Goal: Task Accomplishment & Management: Use online tool/utility

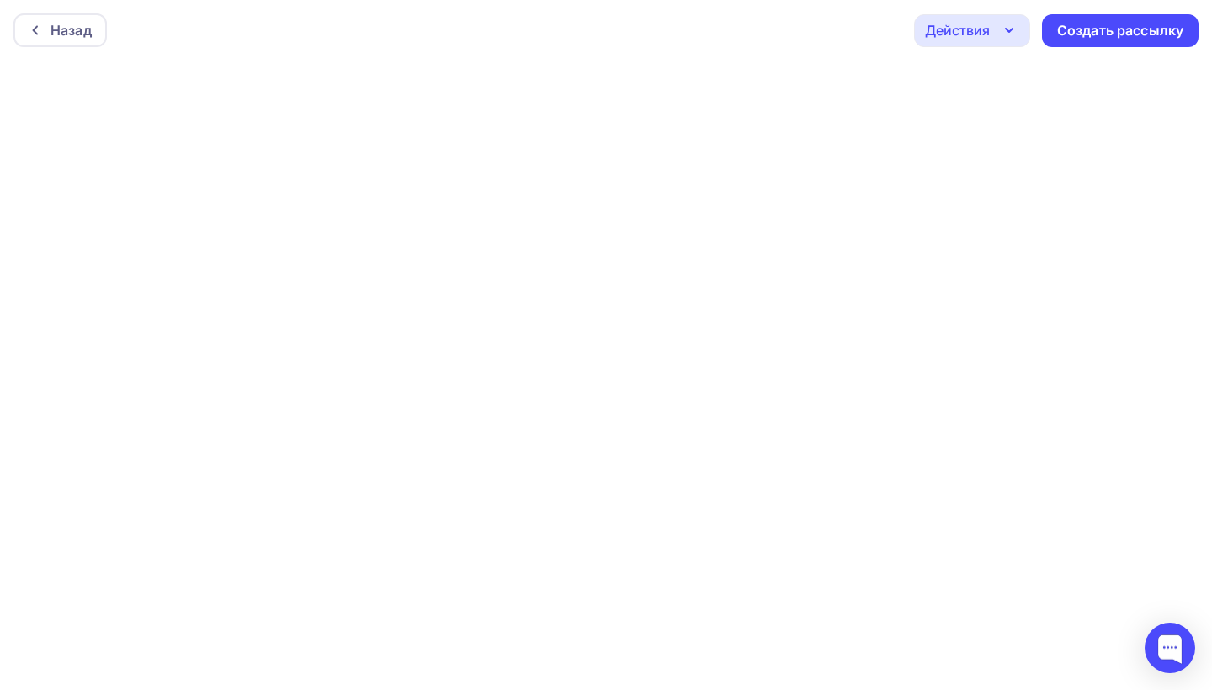
scroll to position [4, 0]
click at [1133, 24] on div "Создать рассылку" at bounding box center [1121, 26] width 126 height 19
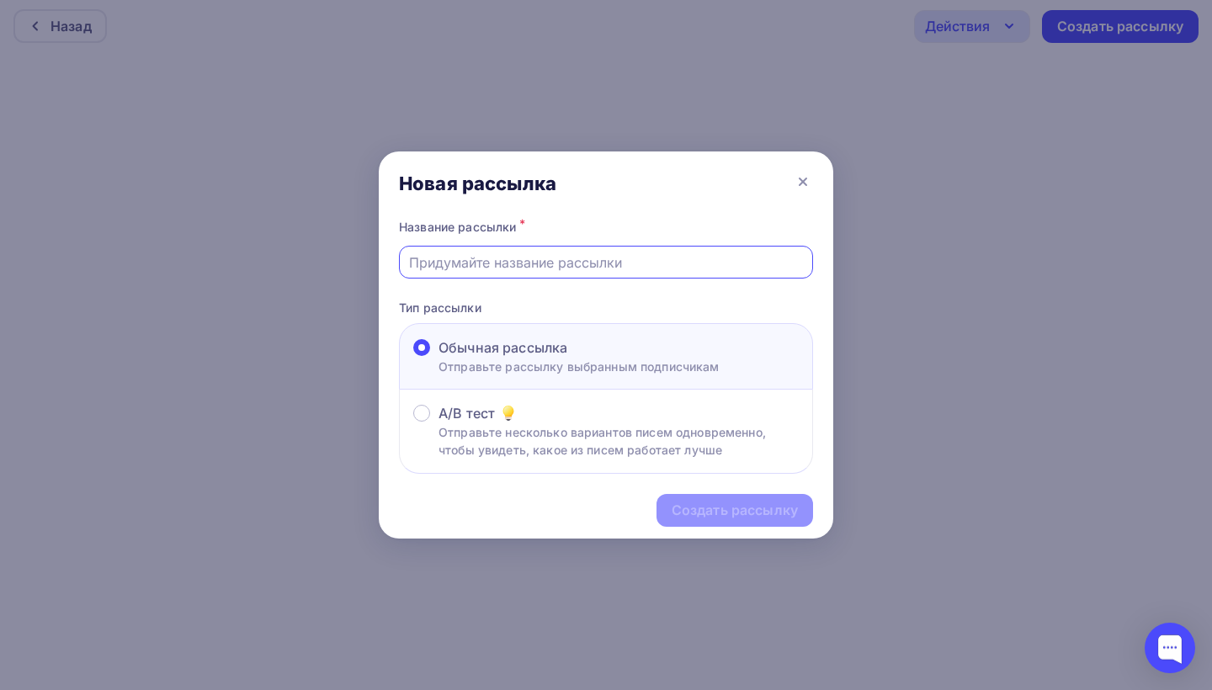
click at [642, 259] on input "text" at bounding box center [606, 263] width 395 height 20
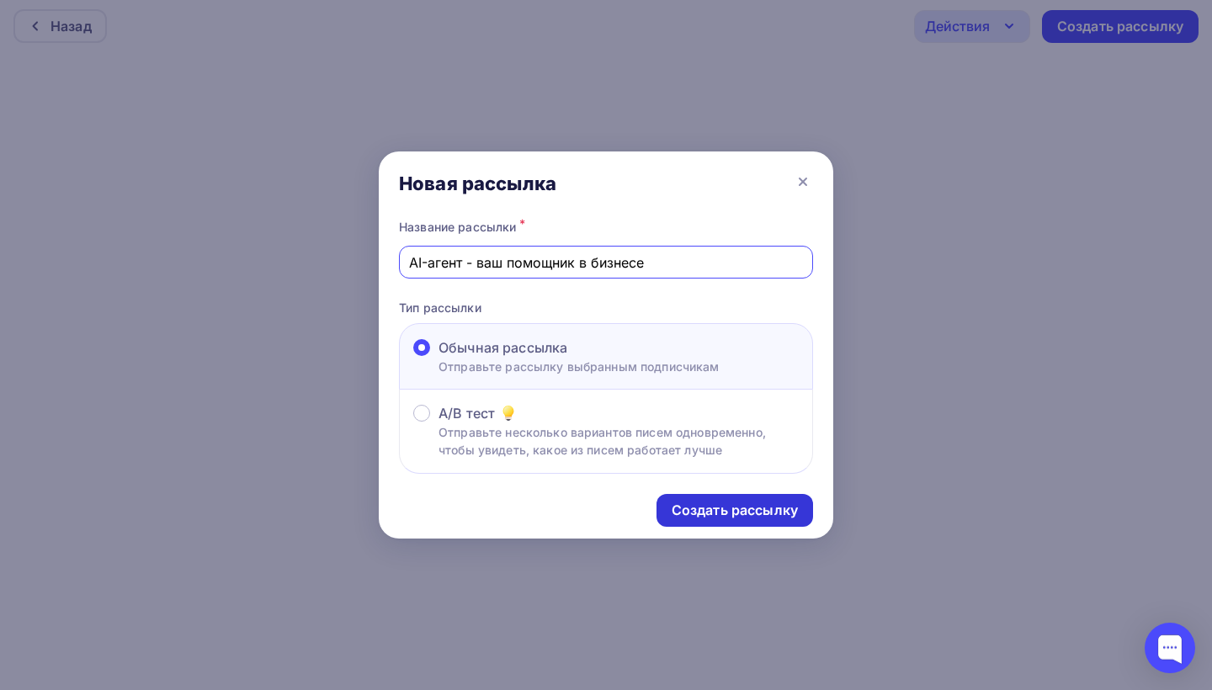
type input "AI-агент - ваш помощник в бизнесе"
click at [713, 516] on div "Создать рассылку" at bounding box center [735, 510] width 126 height 19
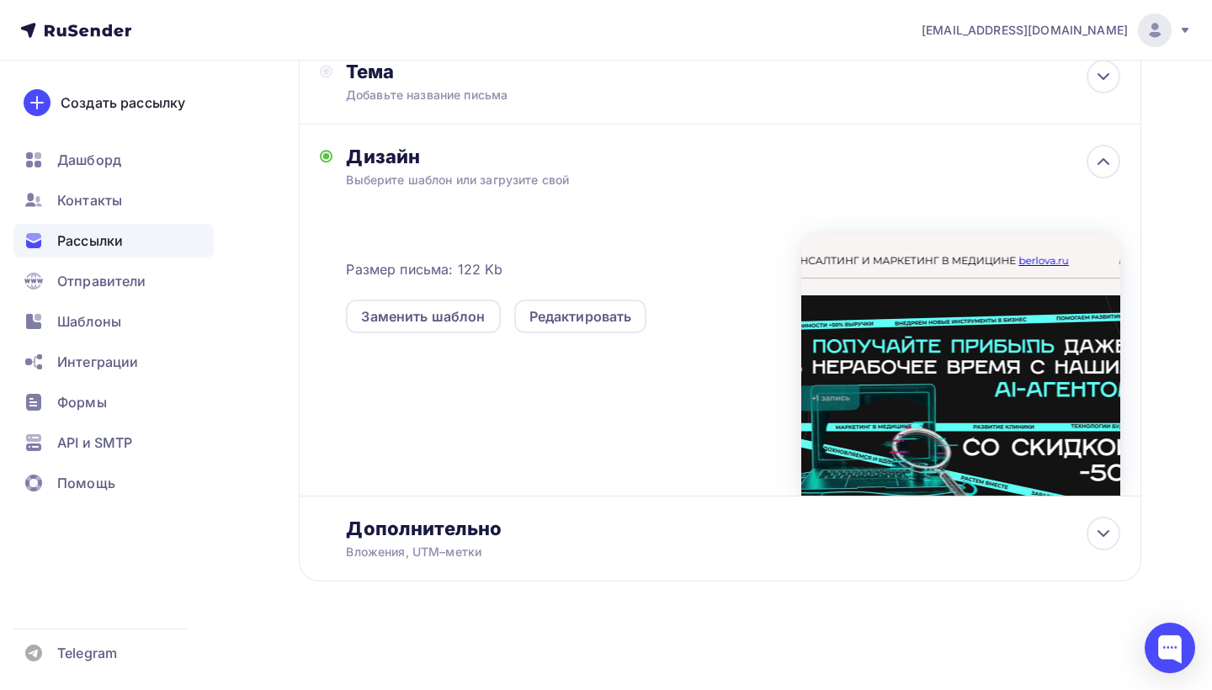
scroll to position [289, 0]
click at [906, 254] on div at bounding box center [961, 364] width 319 height 263
click at [1106, 156] on icon at bounding box center [1104, 162] width 20 height 20
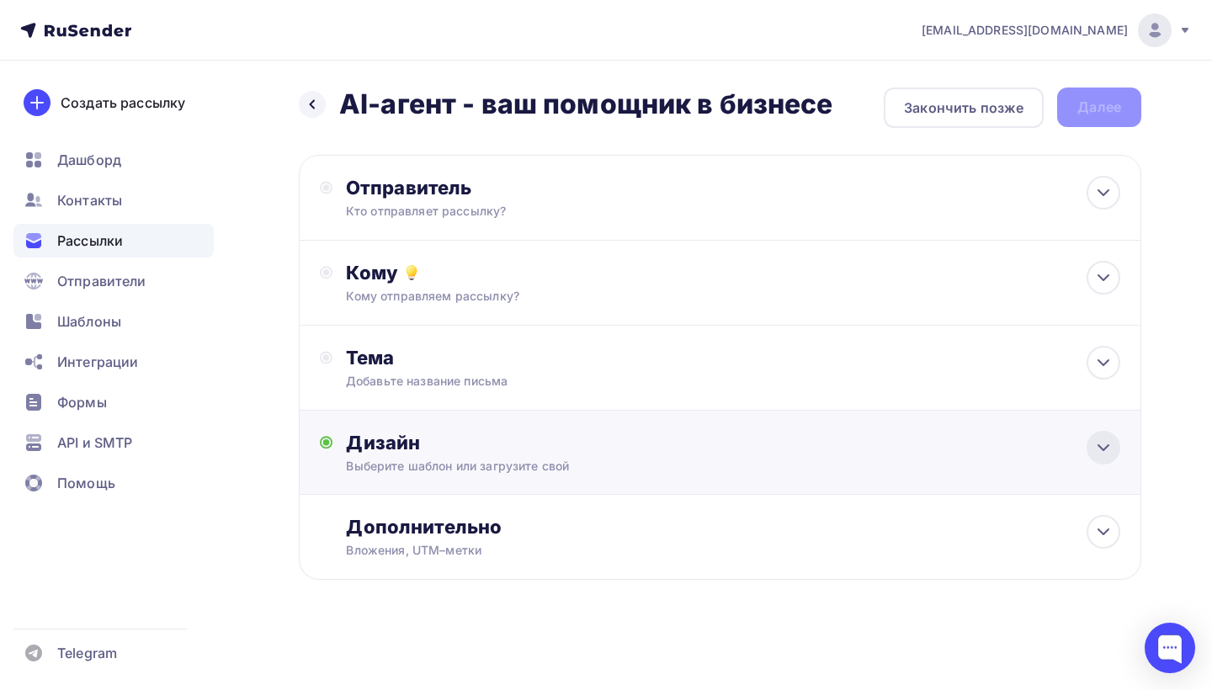
scroll to position [1, 0]
click at [1090, 453] on div at bounding box center [1104, 448] width 34 height 34
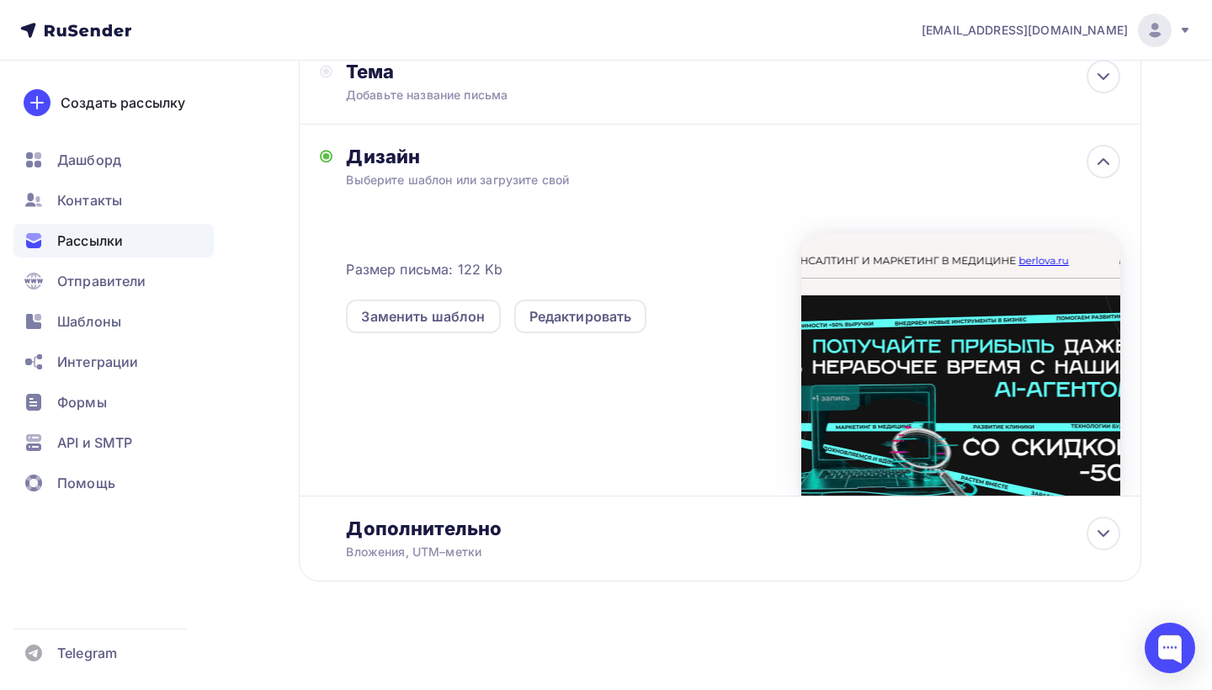
scroll to position [289, 0]
click at [1107, 527] on icon at bounding box center [1104, 534] width 20 height 20
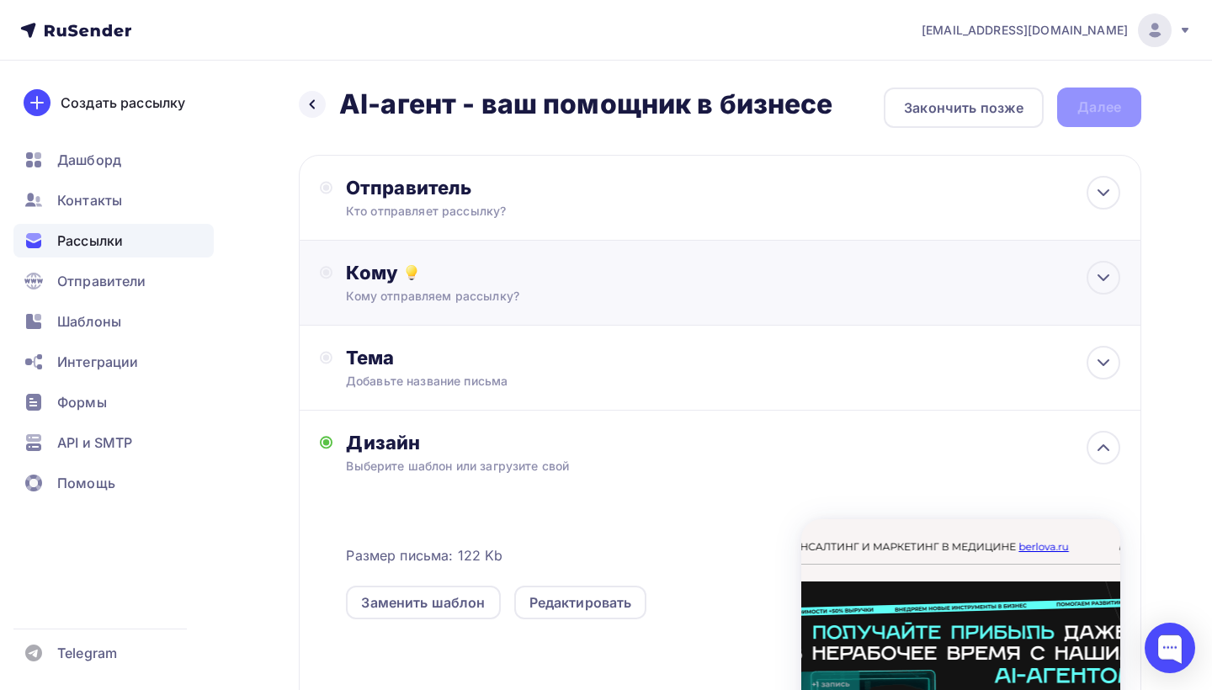
scroll to position [0, 0]
click at [1103, 192] on icon at bounding box center [1104, 193] width 20 height 20
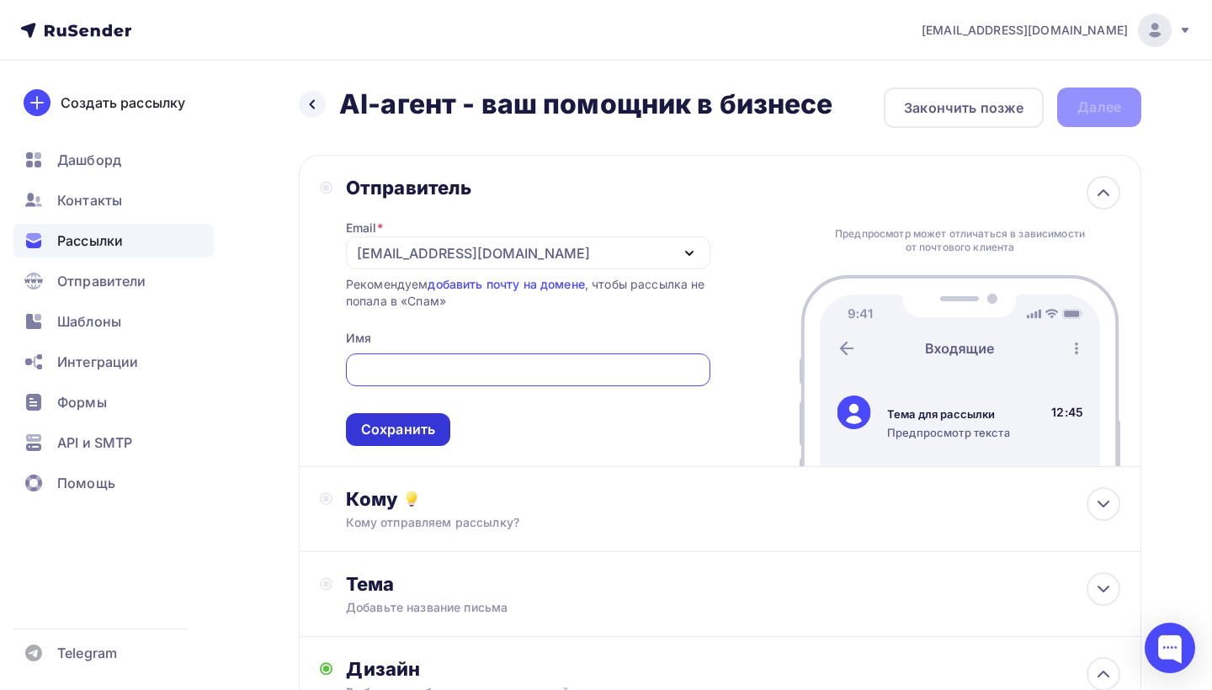
click at [409, 429] on div "Сохранить" at bounding box center [398, 429] width 74 height 19
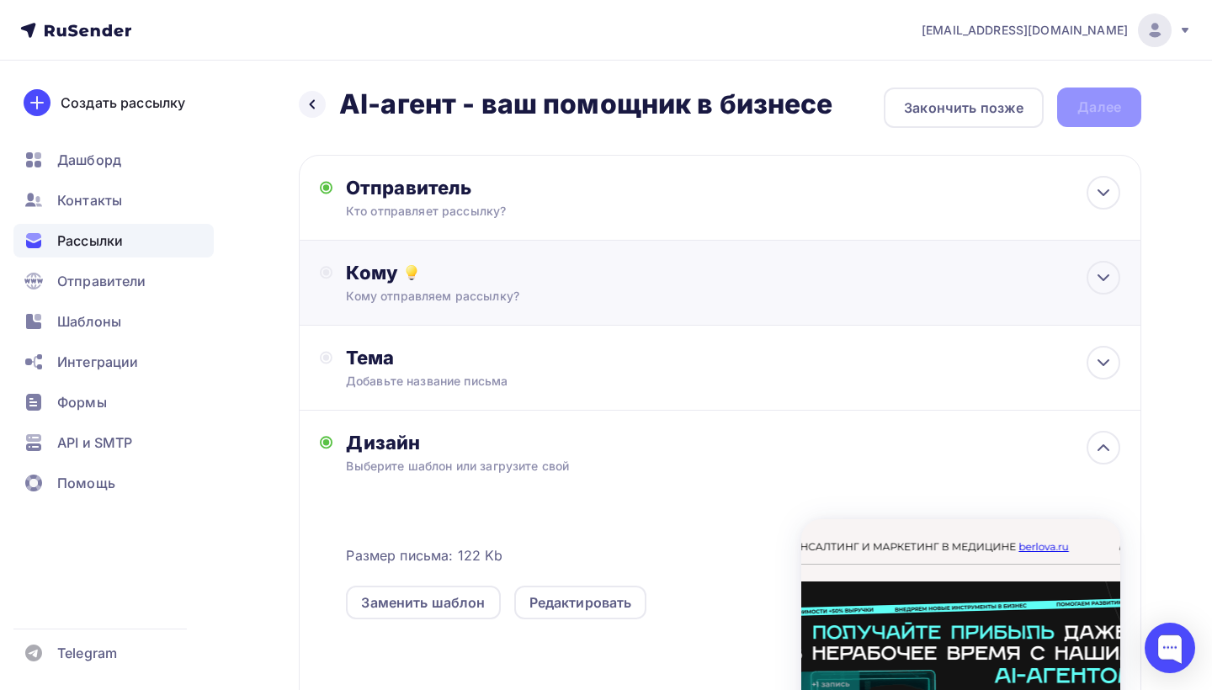
click at [500, 278] on div "Кому" at bounding box center [733, 273] width 775 height 24
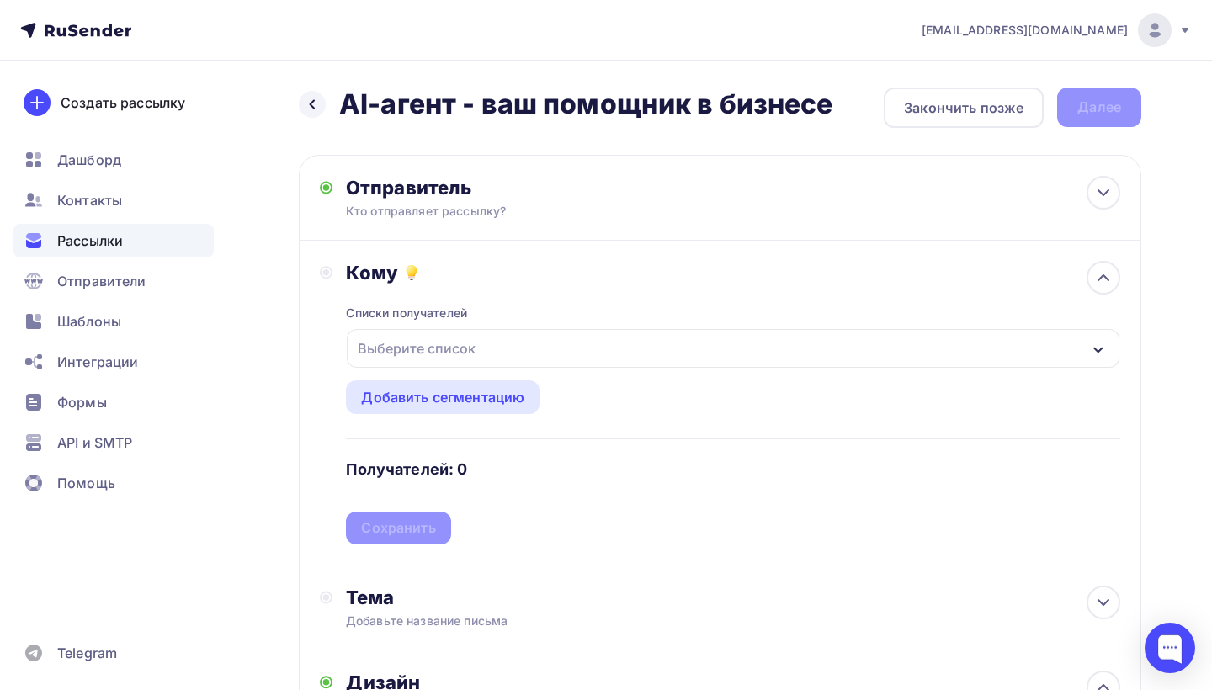
click at [493, 338] on div "Выберите список" at bounding box center [733, 348] width 773 height 39
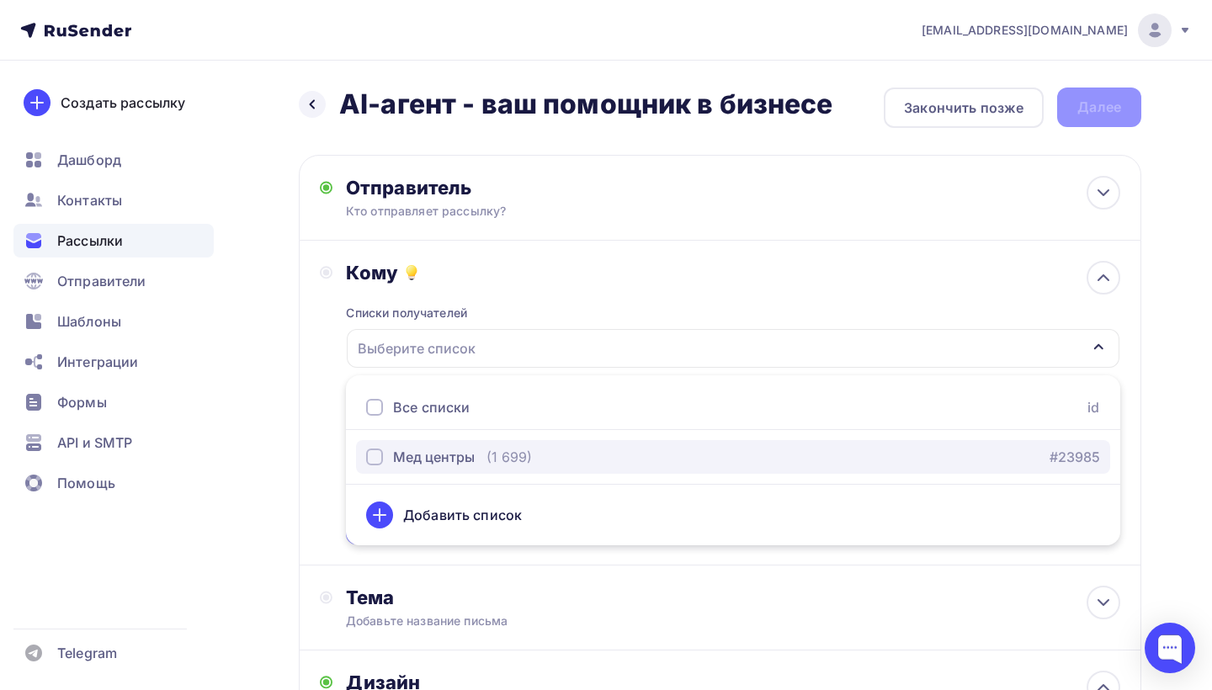
click at [476, 450] on div "Мед центры (1 699)" at bounding box center [449, 457] width 166 height 20
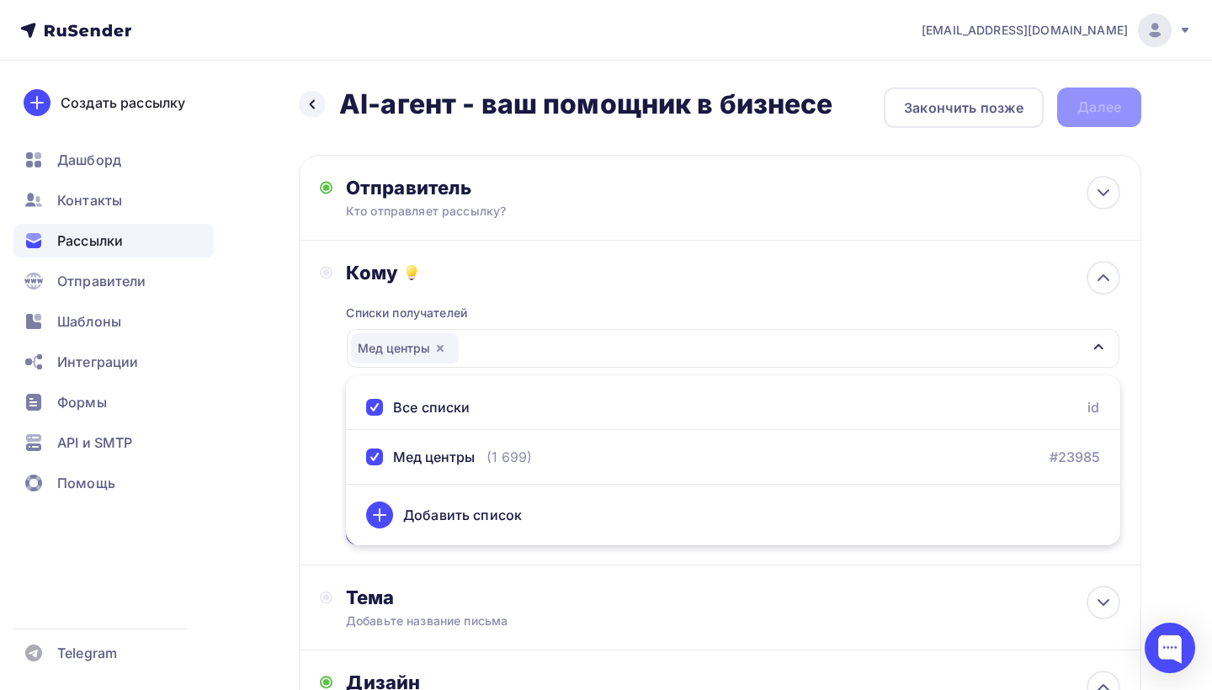
click at [743, 267] on div "Кому" at bounding box center [733, 273] width 775 height 24
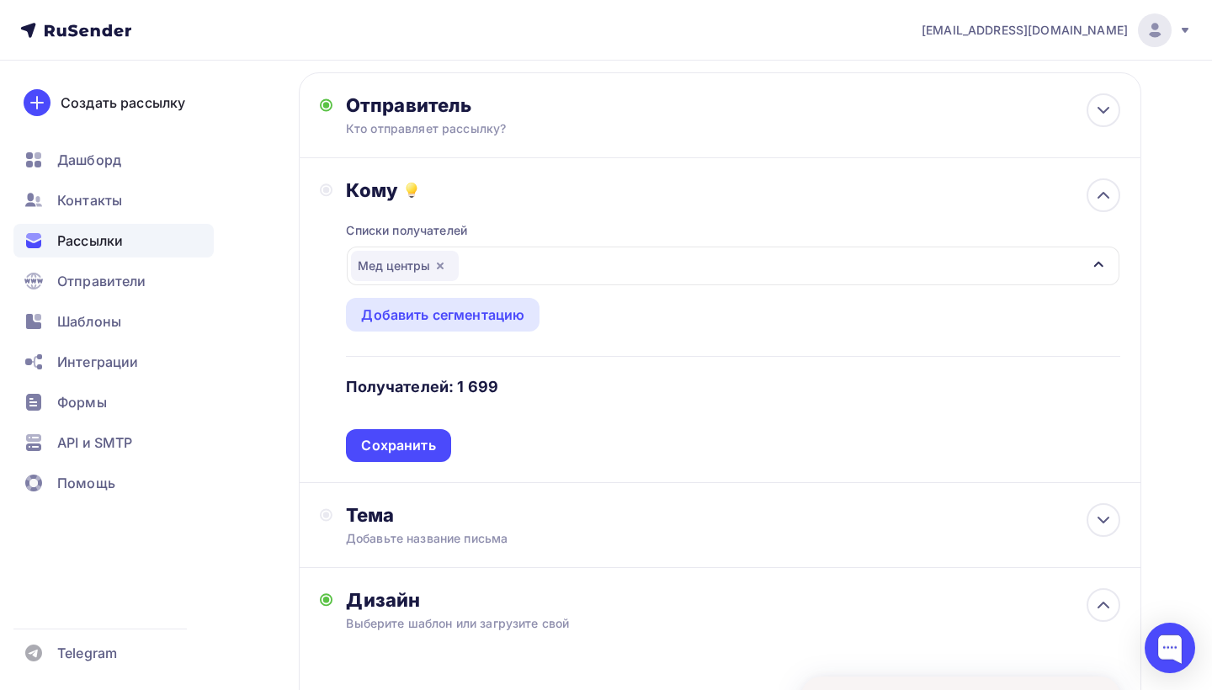
scroll to position [272, 0]
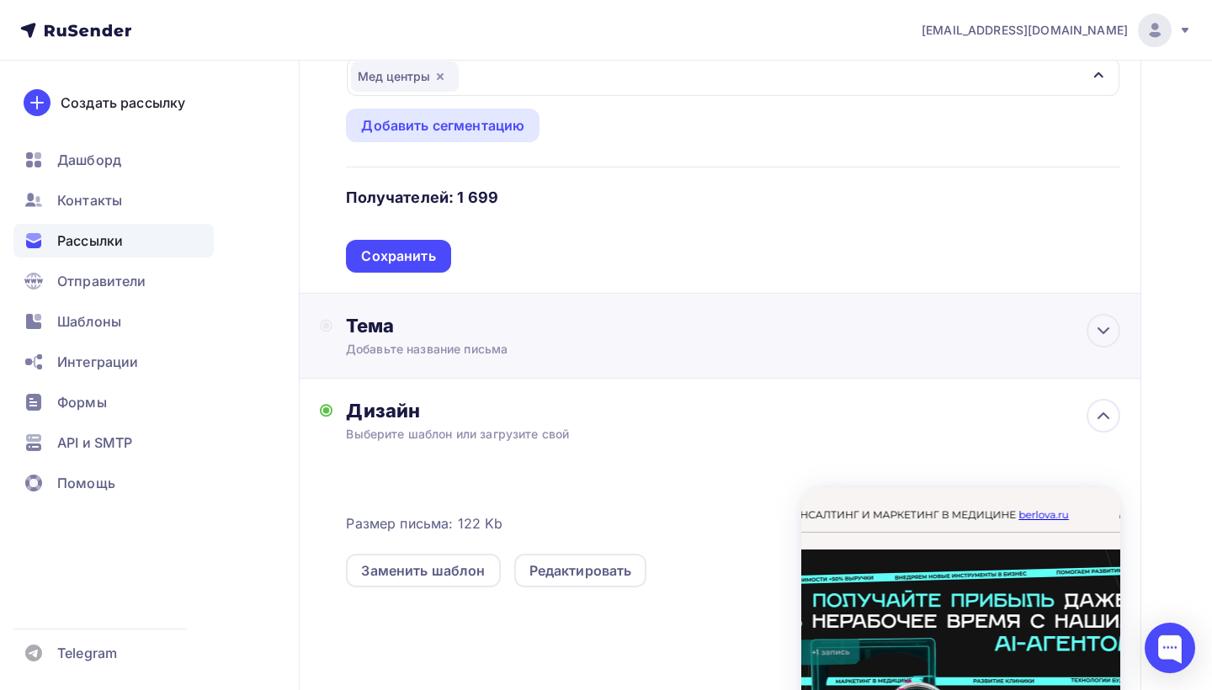
click at [794, 319] on div "Тема Добавьте название письма Тема * Рекомендуем использовать не более 150 симв…" at bounding box center [720, 336] width 843 height 85
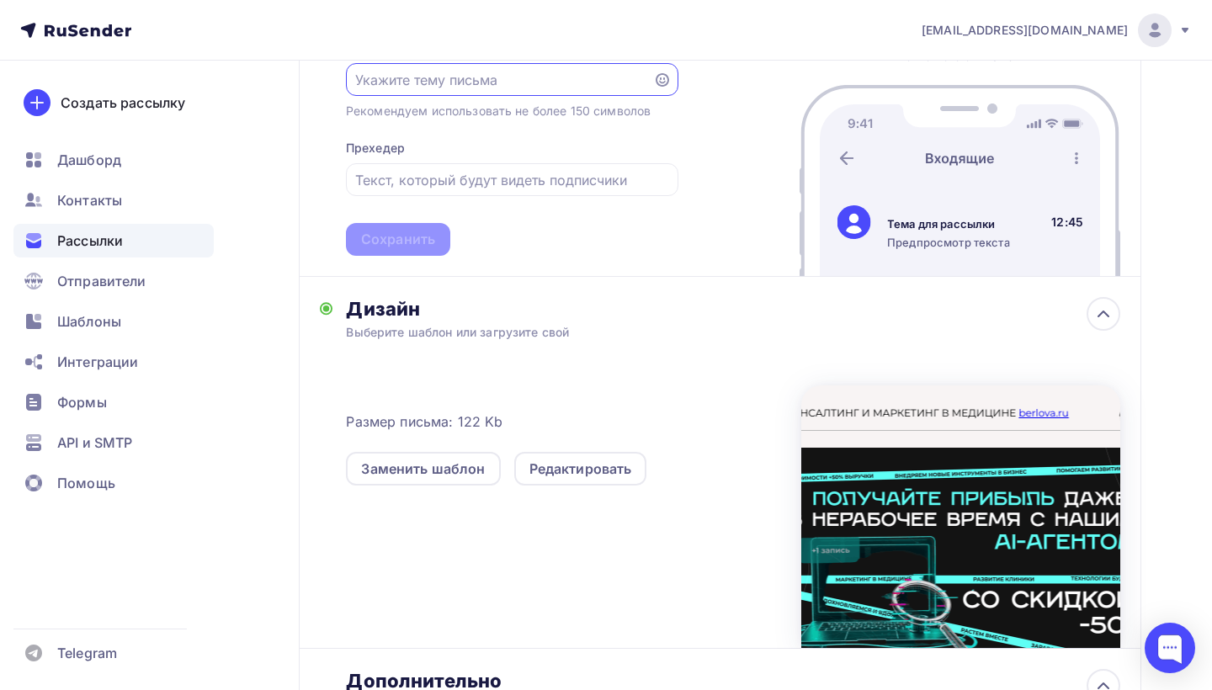
scroll to position [356, 0]
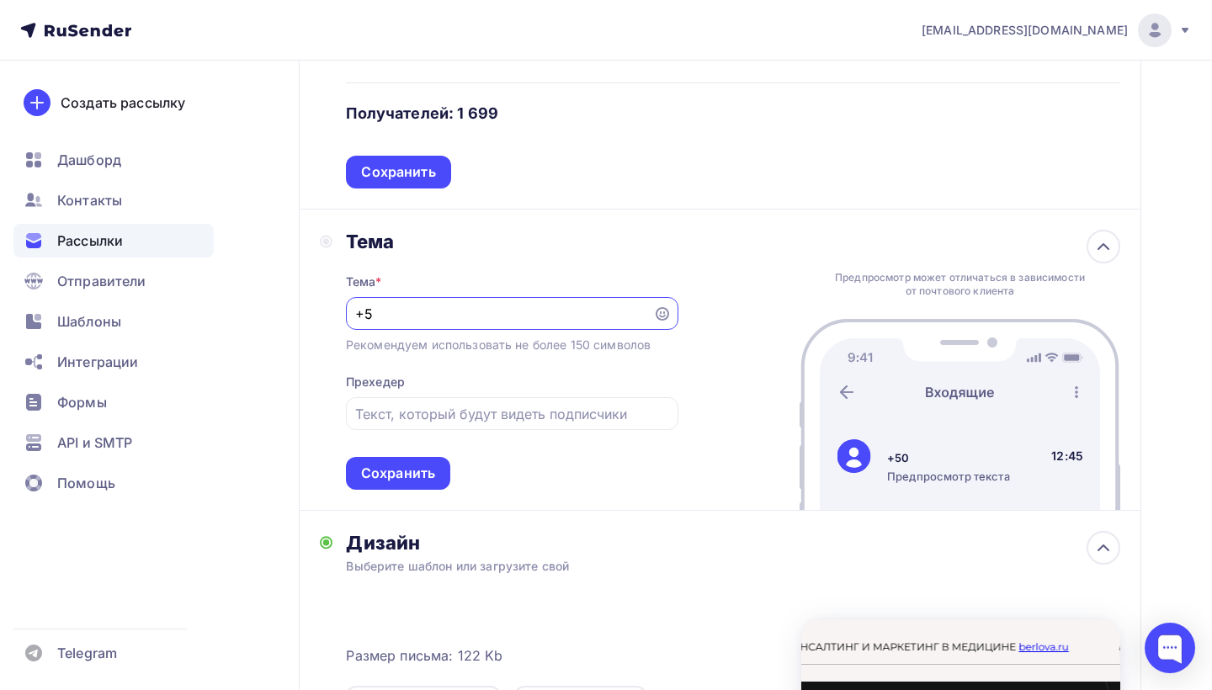
type input "+"
type input "У"
click at [429, 322] on input "+50% к выручке без затрат на" at bounding box center [499, 314] width 288 height 20
drag, startPoint x: 469, startPoint y: 313, endPoint x: 578, endPoint y: 317, distance: 108.7
click at [578, 317] on input "+50% к выручке без затрат на" at bounding box center [499, 314] width 288 height 20
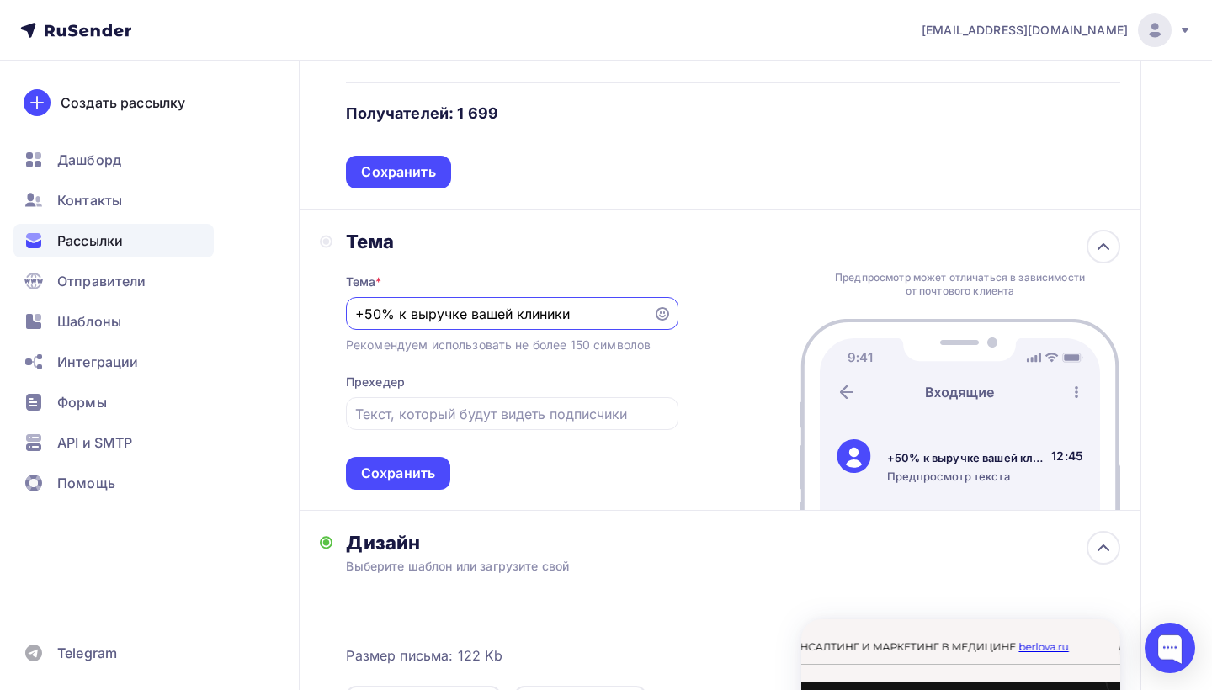
click at [508, 320] on input "+50% к выручке вашей клиники" at bounding box center [499, 314] width 288 height 20
click at [508, 319] on input "+50% к выручке вашей клиники" at bounding box center [499, 314] width 288 height 20
type input "+50% к выручке клиники"
click at [457, 414] on input "text" at bounding box center [511, 414] width 313 height 20
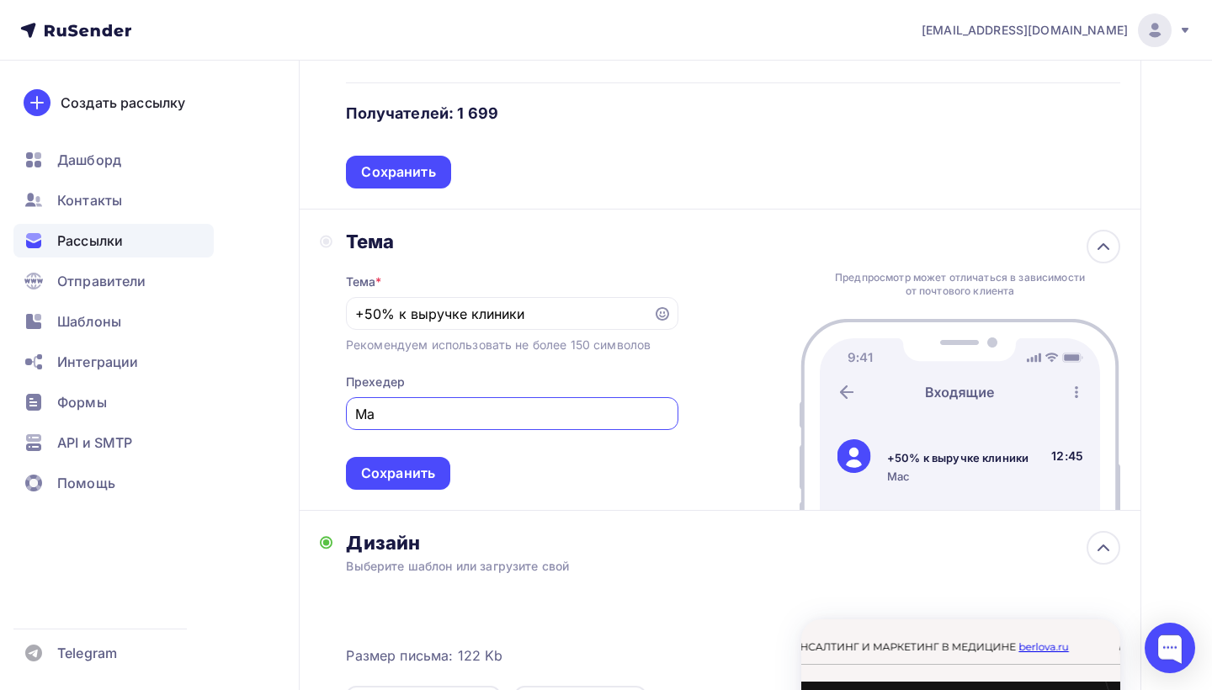
type input "М"
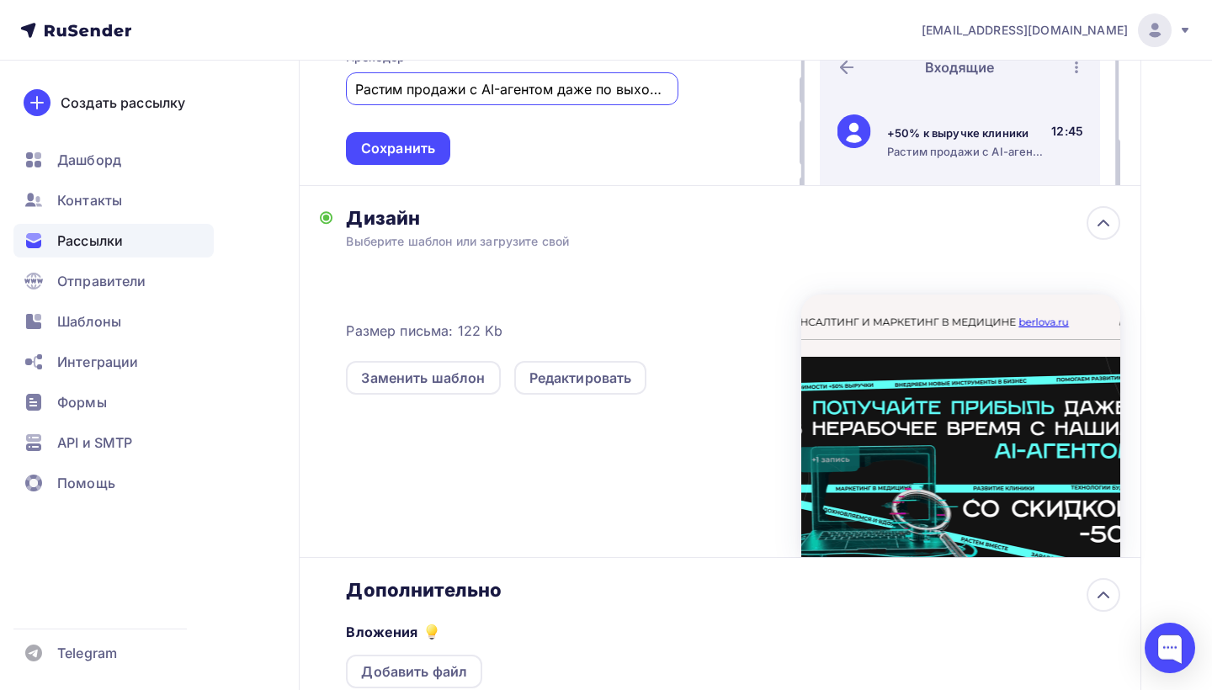
scroll to position [761, 0]
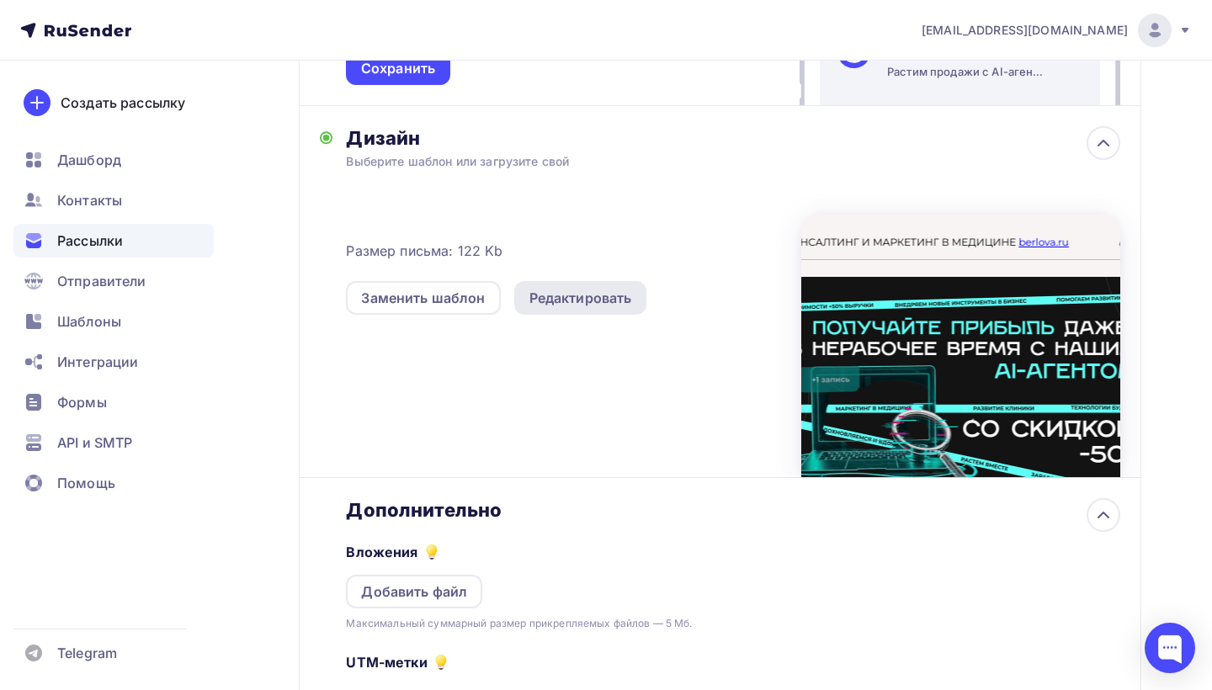
type input "Растим продажи с AI-агентом даже по выходным"
click at [589, 303] on div "Редактировать" at bounding box center [581, 298] width 103 height 20
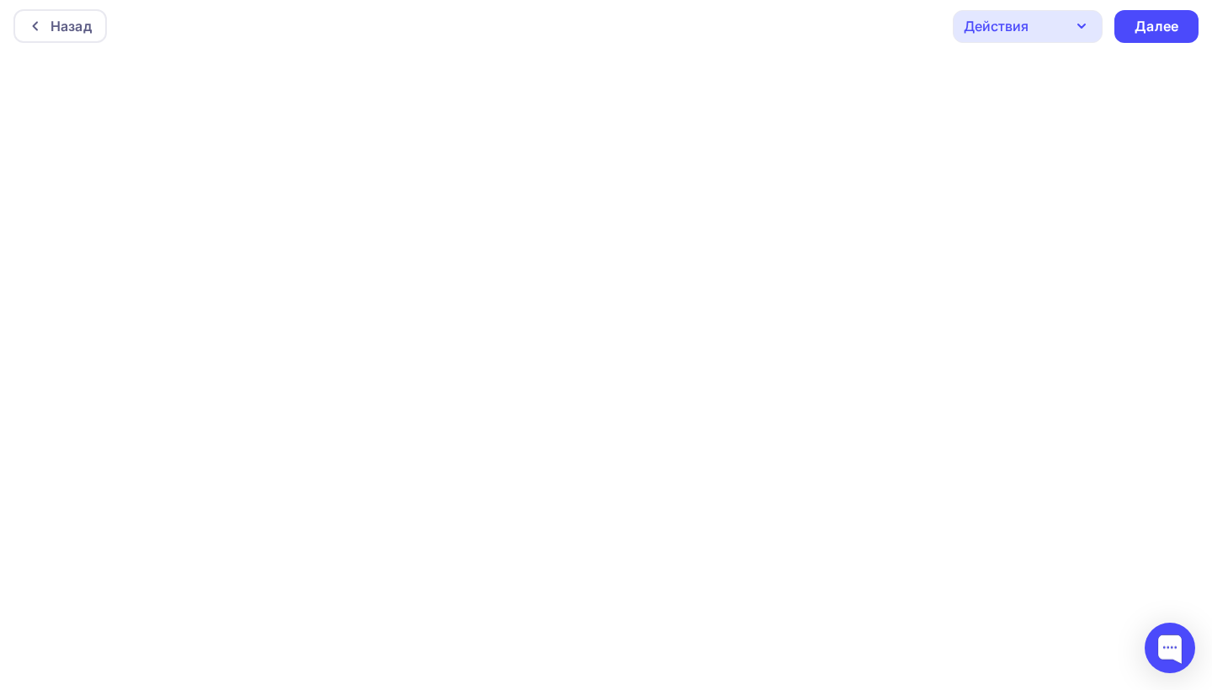
scroll to position [4, 0]
click at [1132, 33] on div "Далее" at bounding box center [1157, 26] width 84 height 33
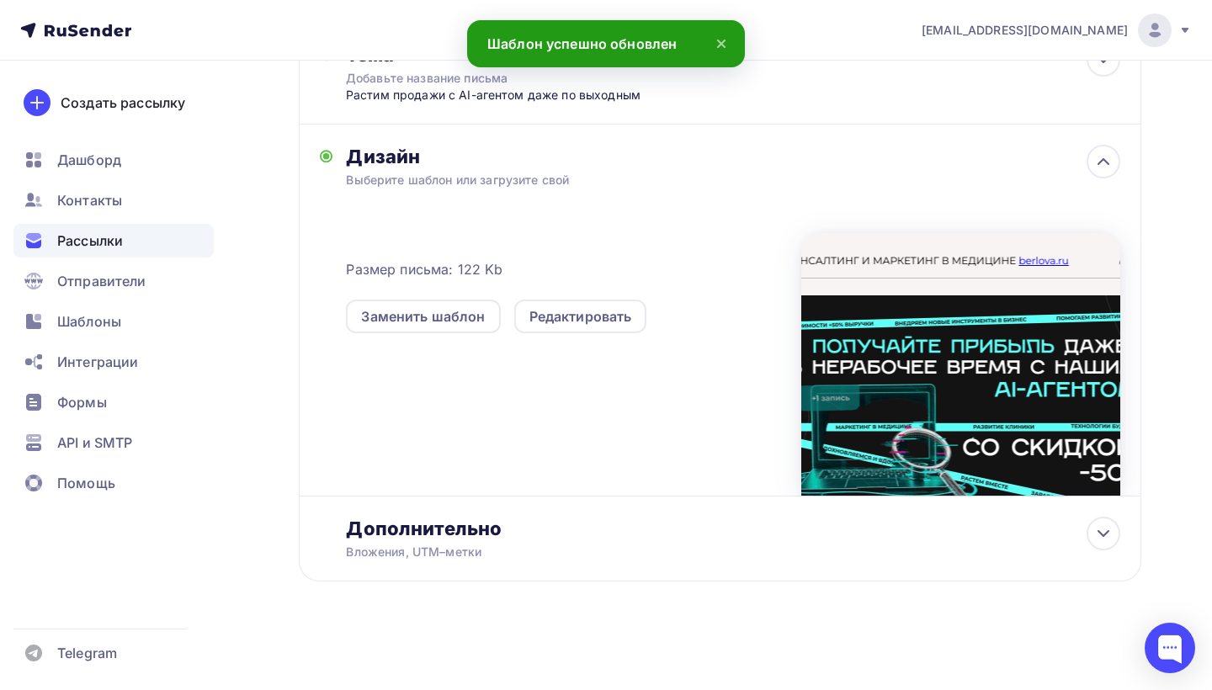
scroll to position [306, 0]
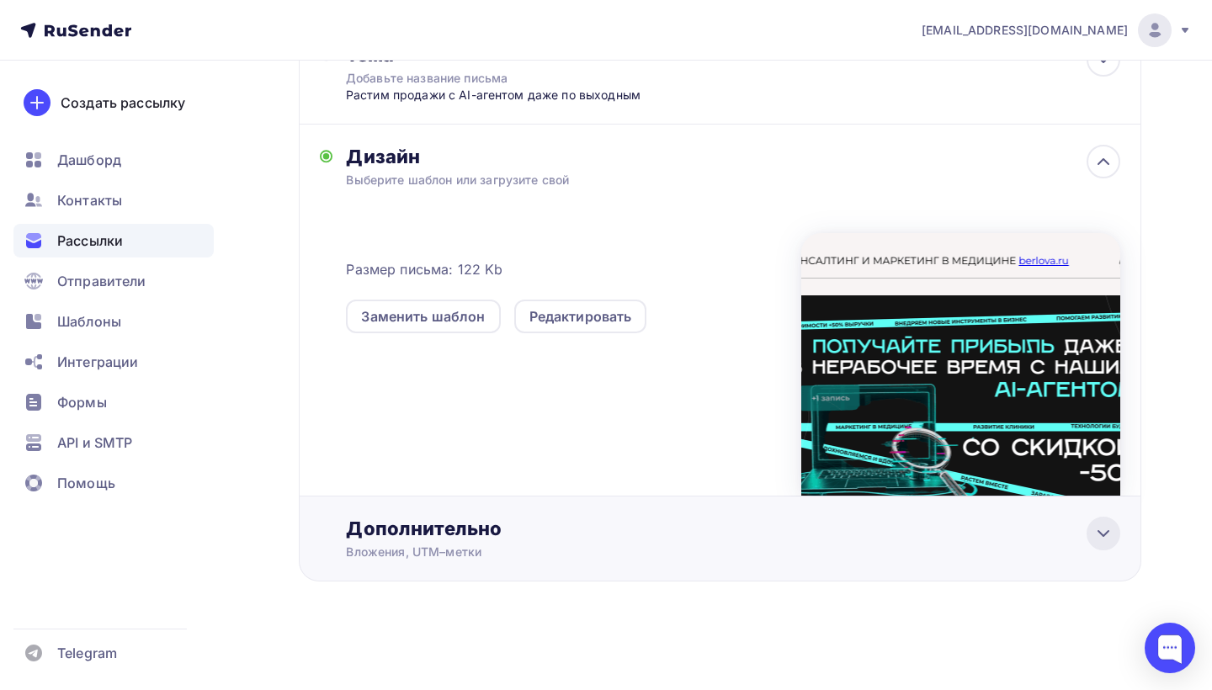
click at [1095, 535] on icon at bounding box center [1104, 534] width 20 height 20
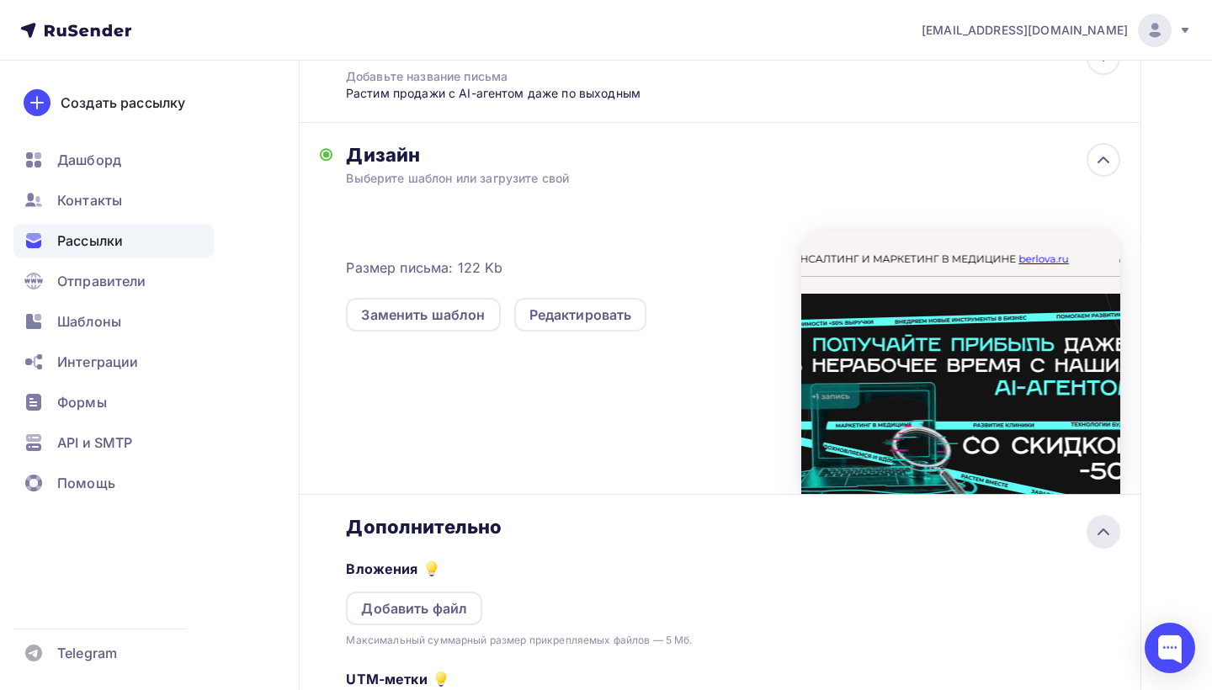
scroll to position [11, 0]
click at [1096, 535] on icon at bounding box center [1104, 532] width 20 height 20
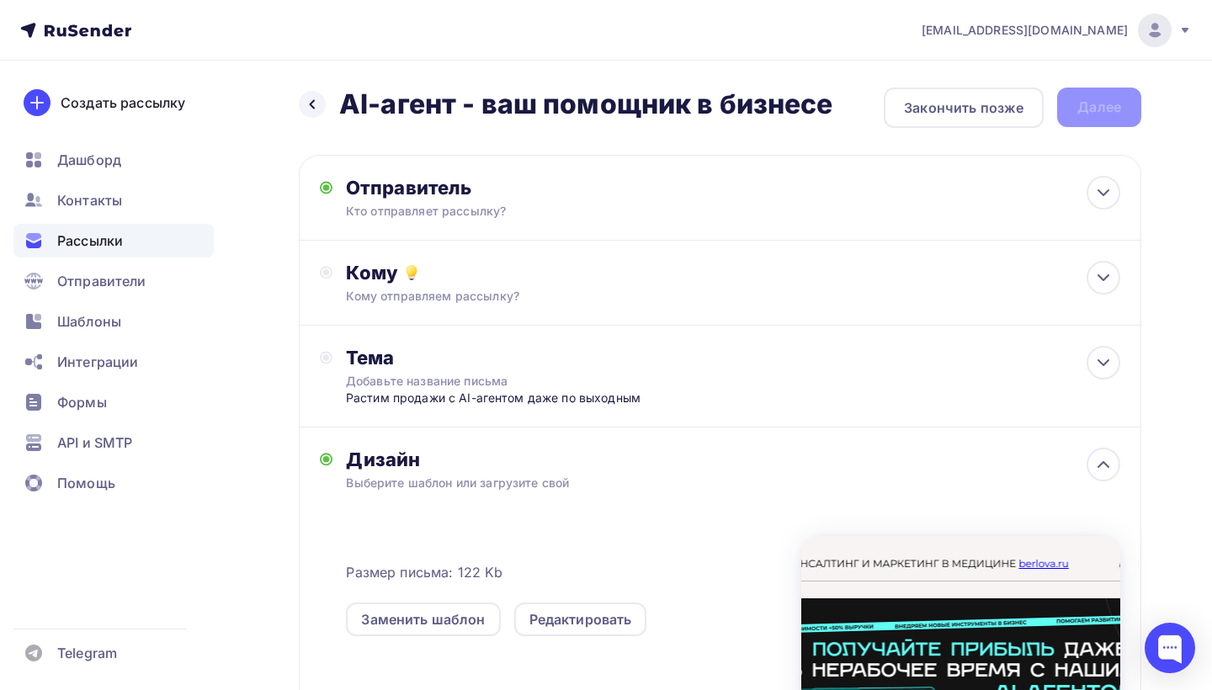
scroll to position [0, 0]
click at [1114, 285] on div at bounding box center [1104, 278] width 34 height 34
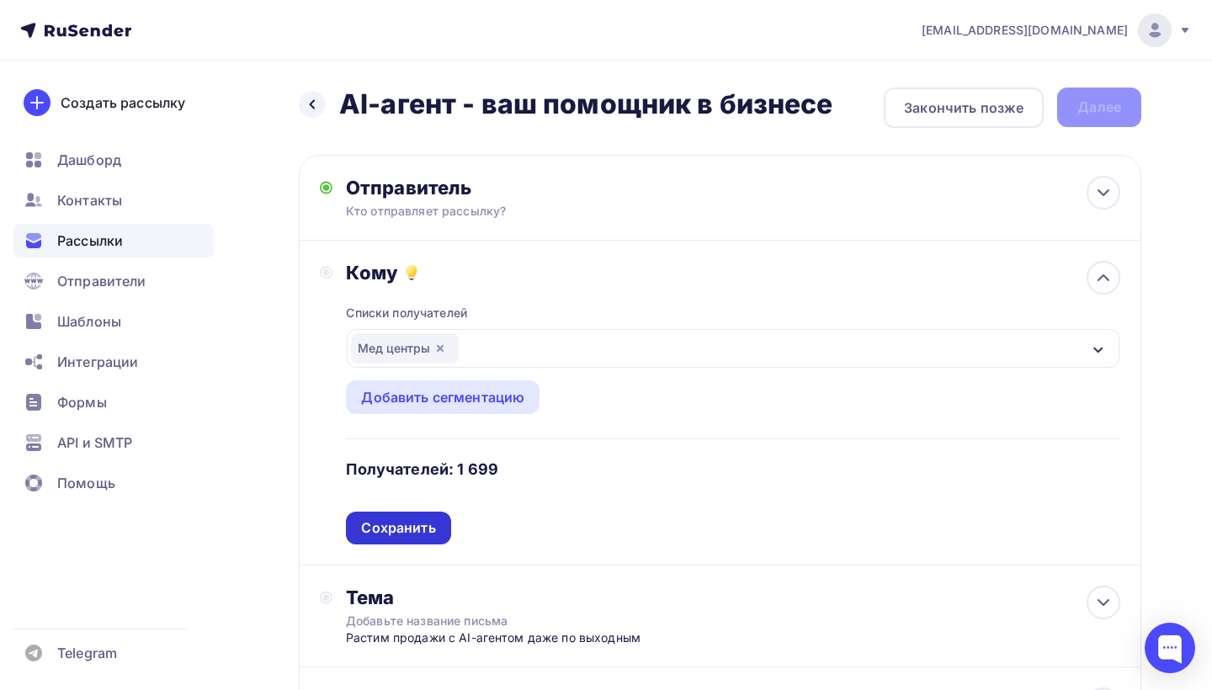
click at [413, 528] on div "Сохранить" at bounding box center [398, 528] width 74 height 19
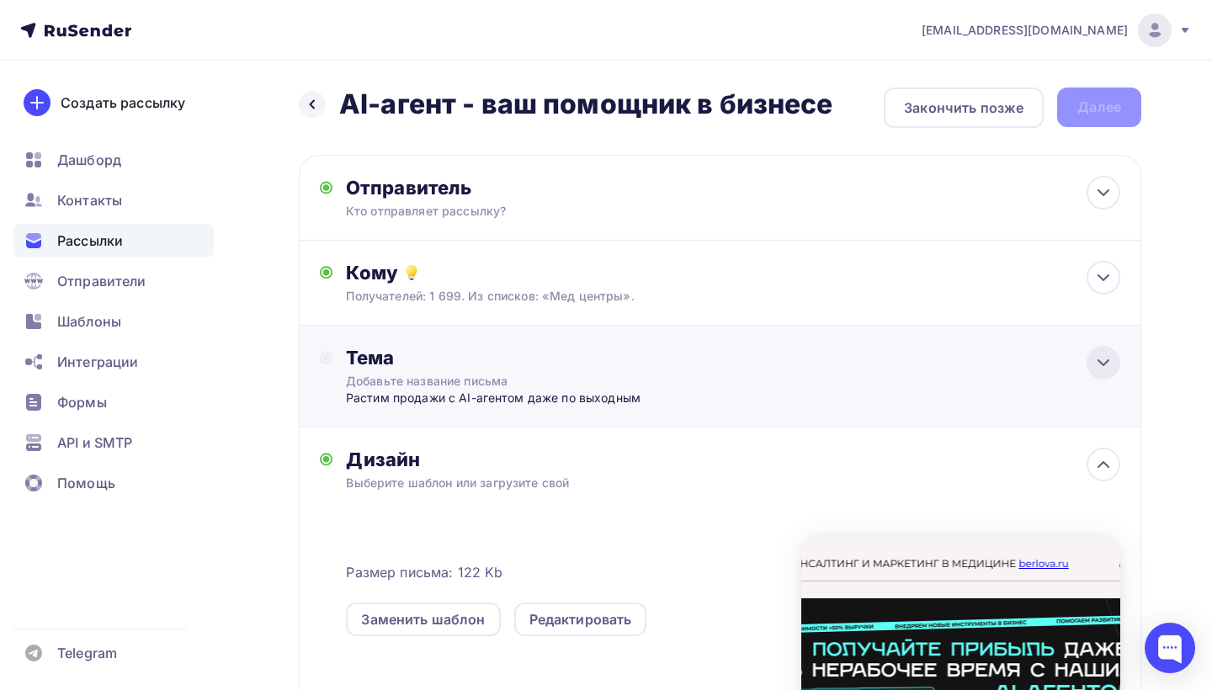
click at [1117, 362] on div at bounding box center [1104, 363] width 34 height 34
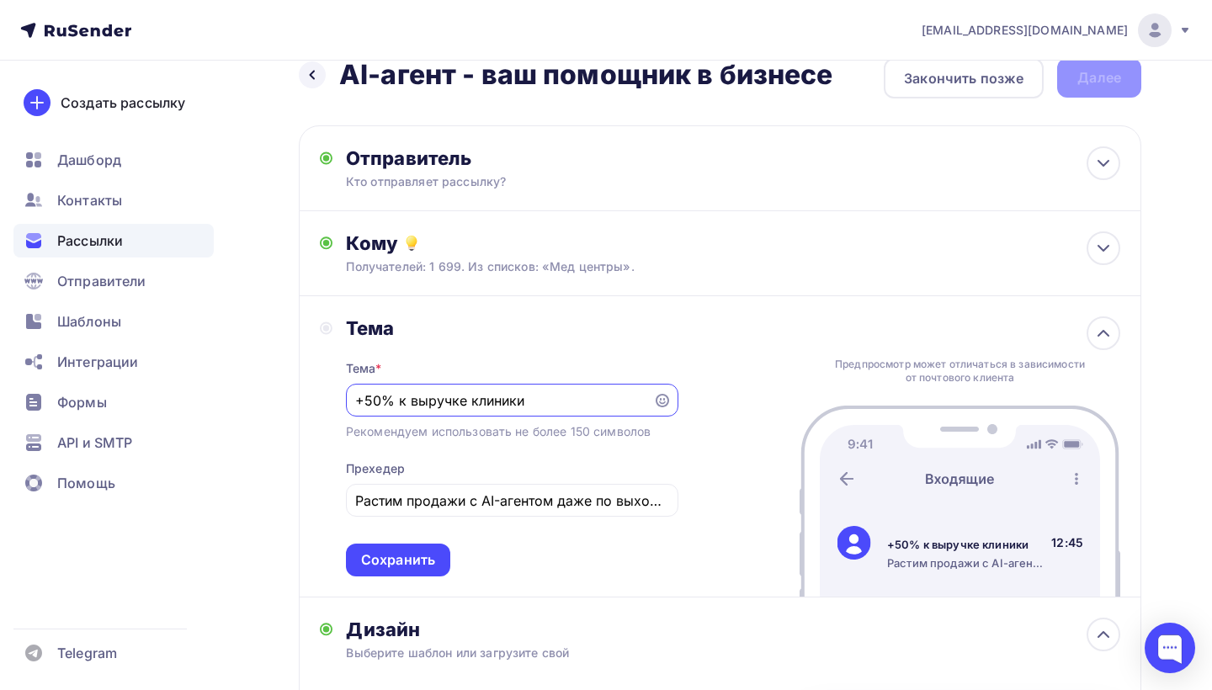
scroll to position [32, 0]
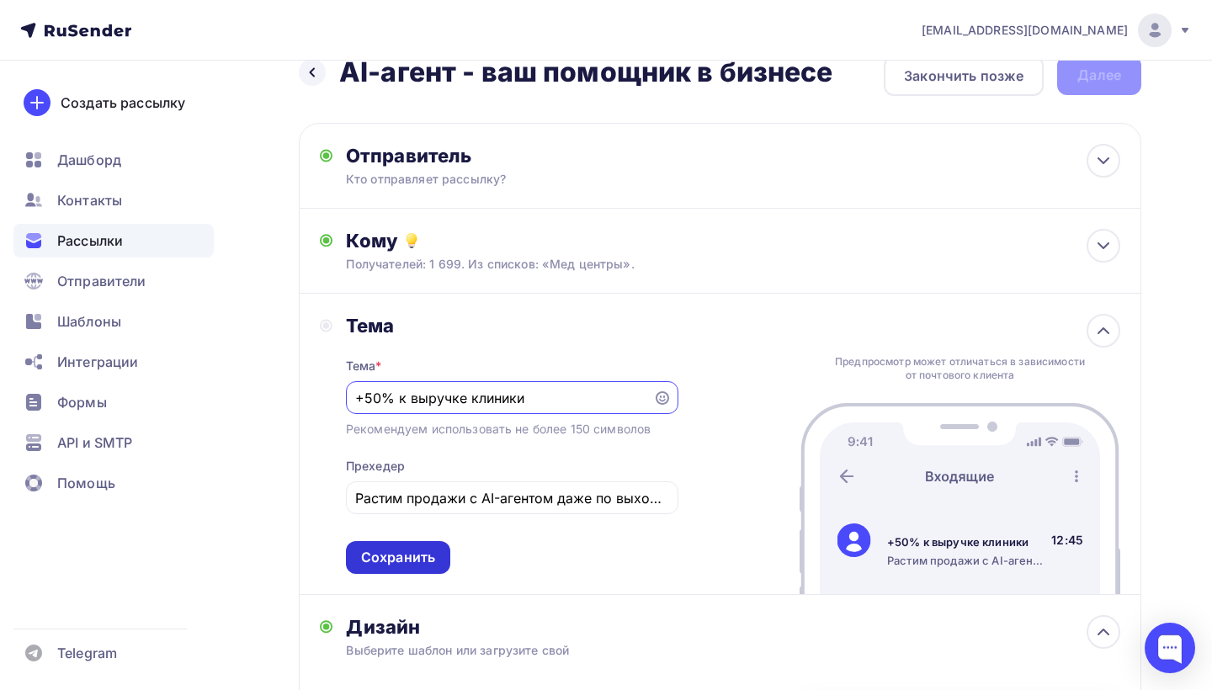
click at [409, 557] on div "Сохранить" at bounding box center [398, 557] width 74 height 19
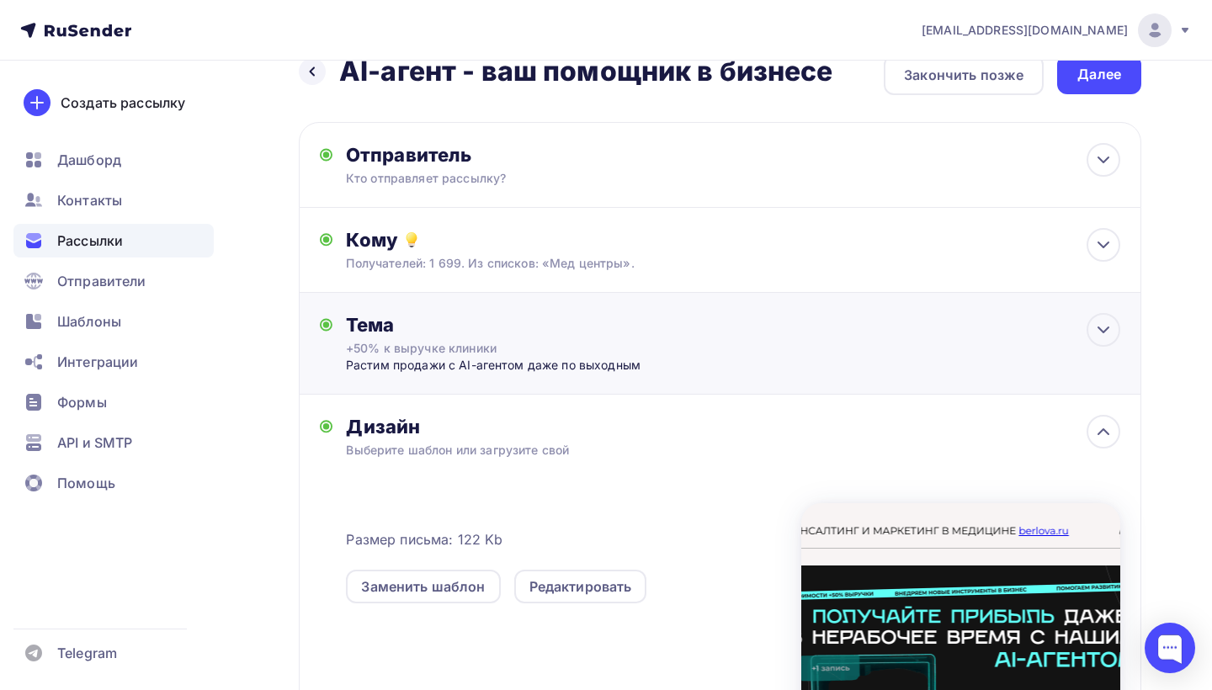
scroll to position [9, 0]
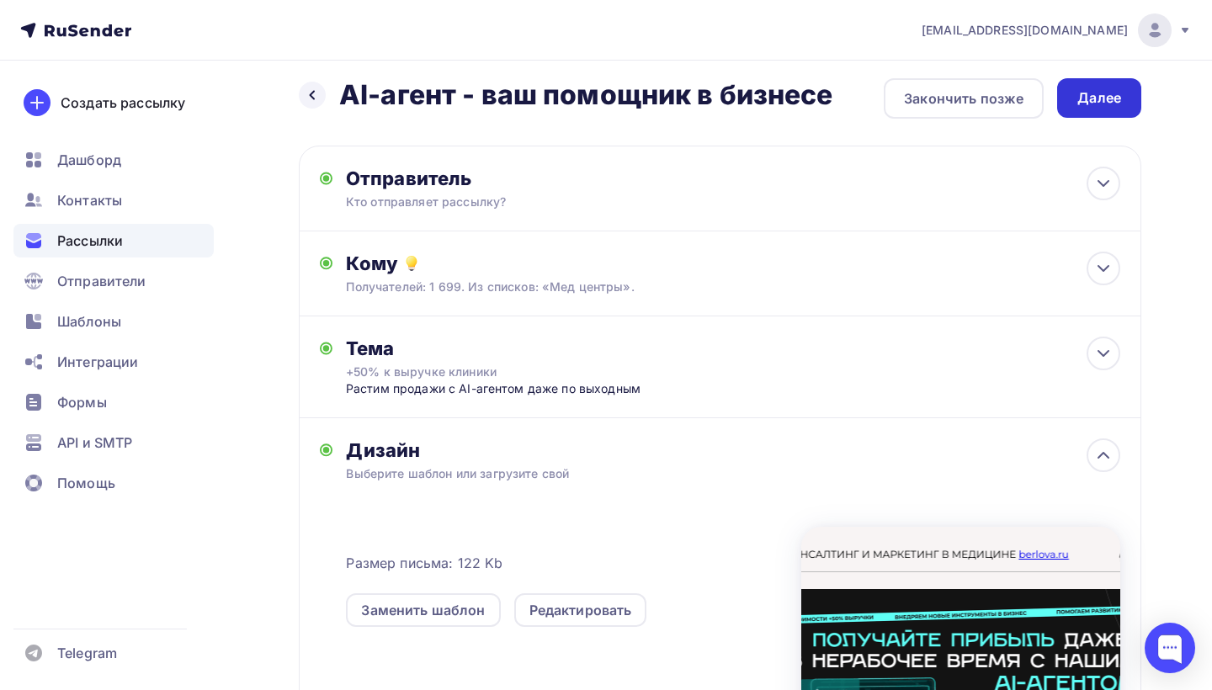
click at [1075, 94] on div "Далее" at bounding box center [1100, 98] width 84 height 40
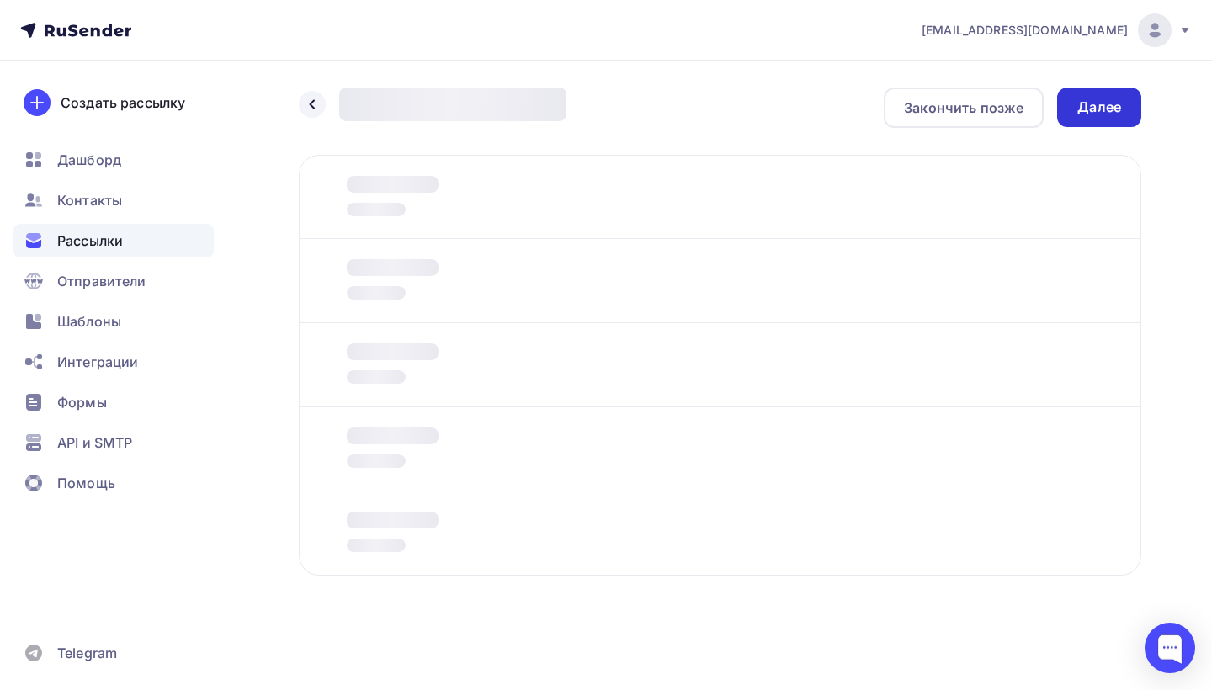
scroll to position [0, 0]
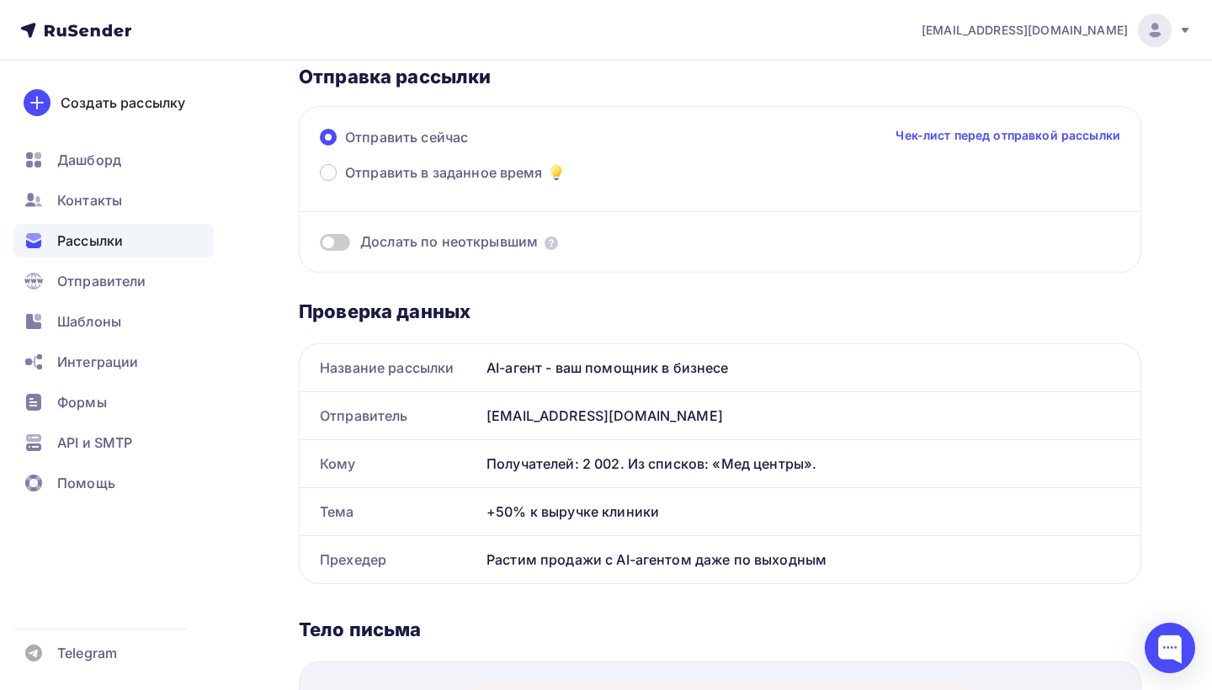
scroll to position [106, 0]
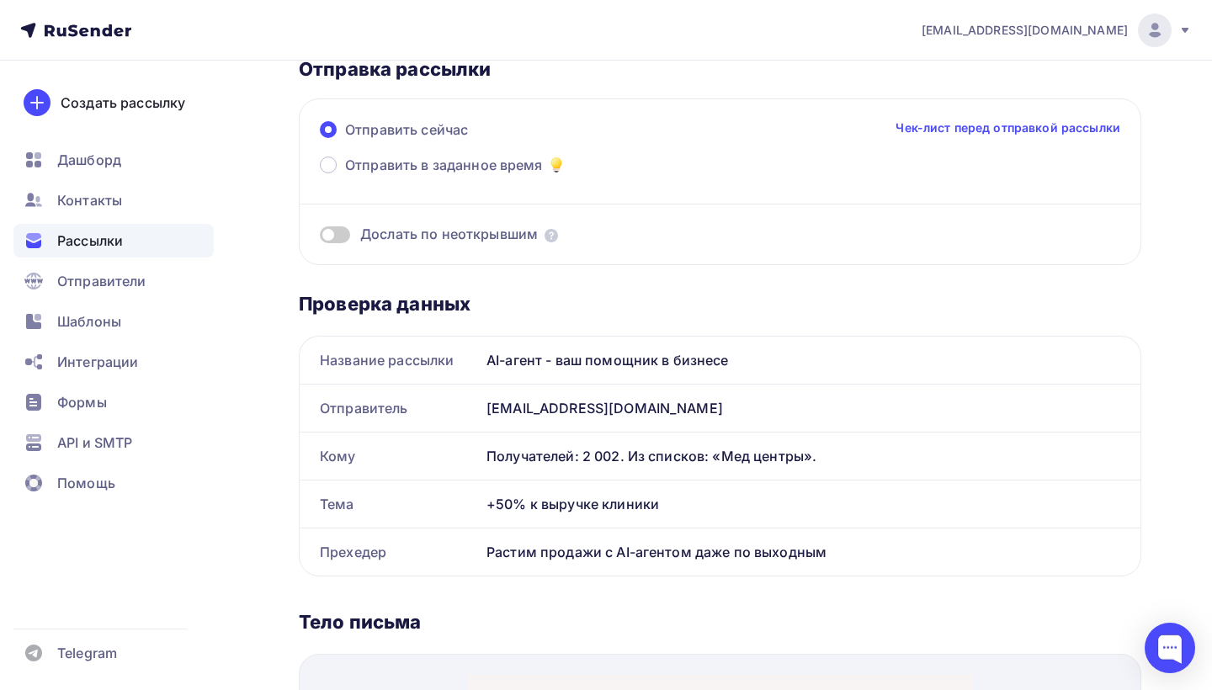
click at [922, 128] on link "Чек-лист перед отправкой рассылки" at bounding box center [1008, 128] width 225 height 17
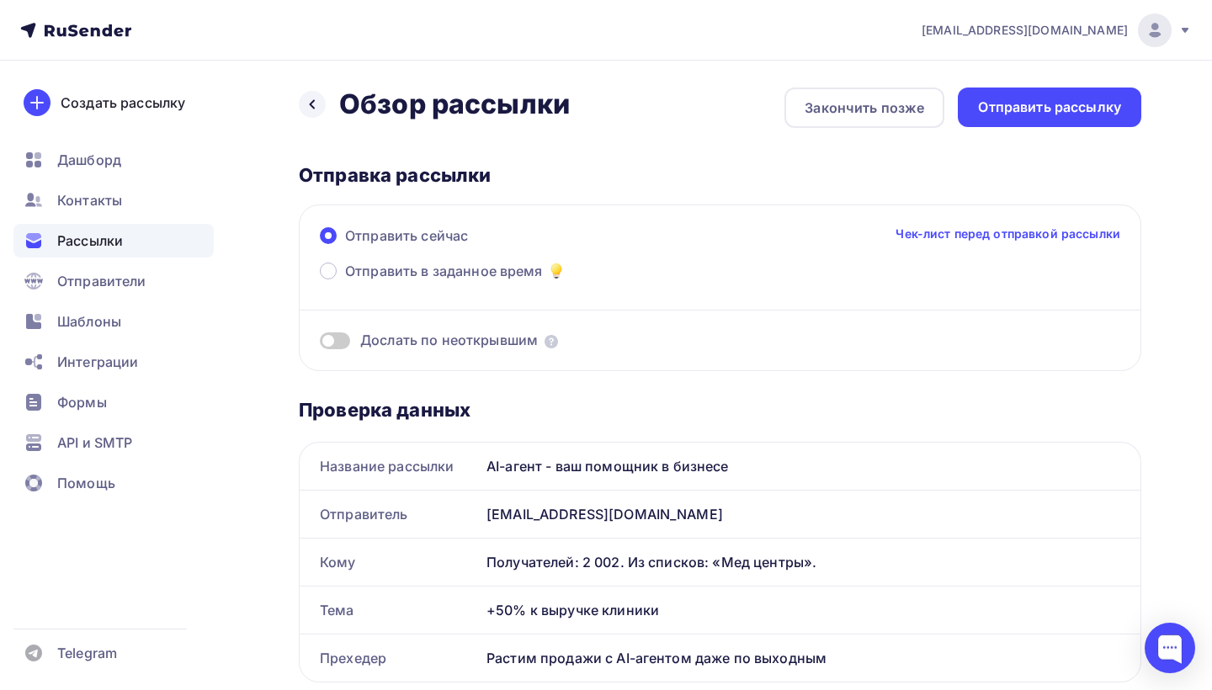
scroll to position [0, 0]
click at [307, 106] on icon at bounding box center [312, 104] width 13 height 13
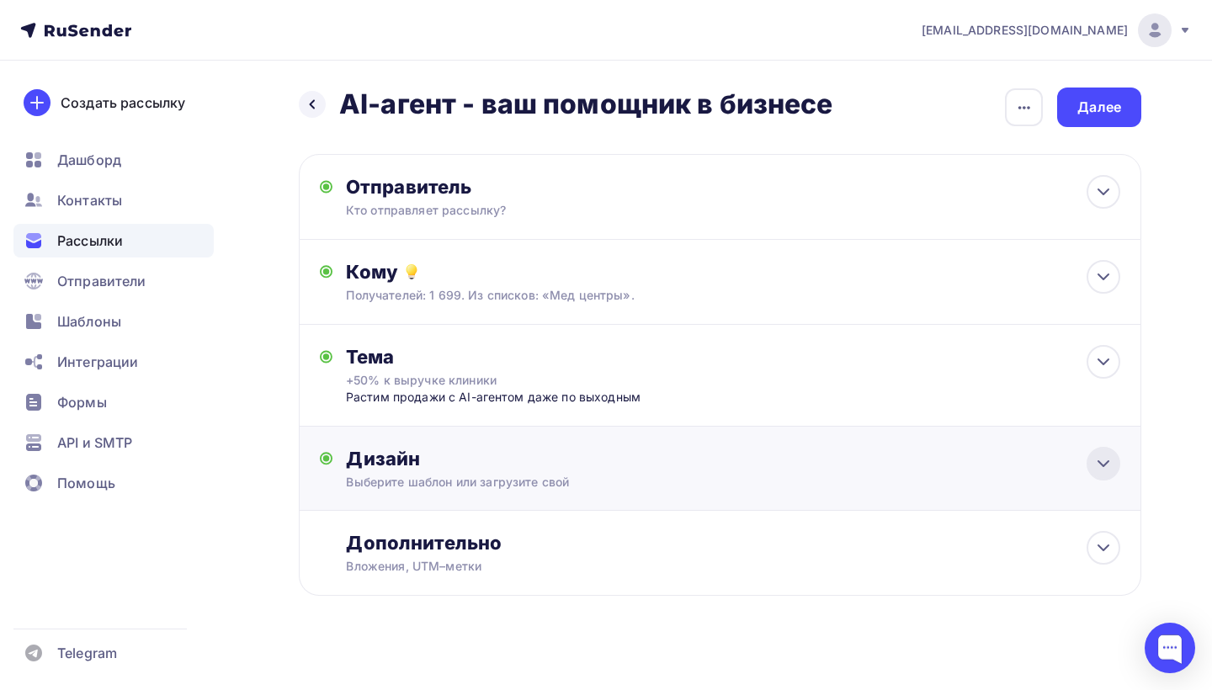
click at [1103, 463] on icon at bounding box center [1104, 464] width 20 height 20
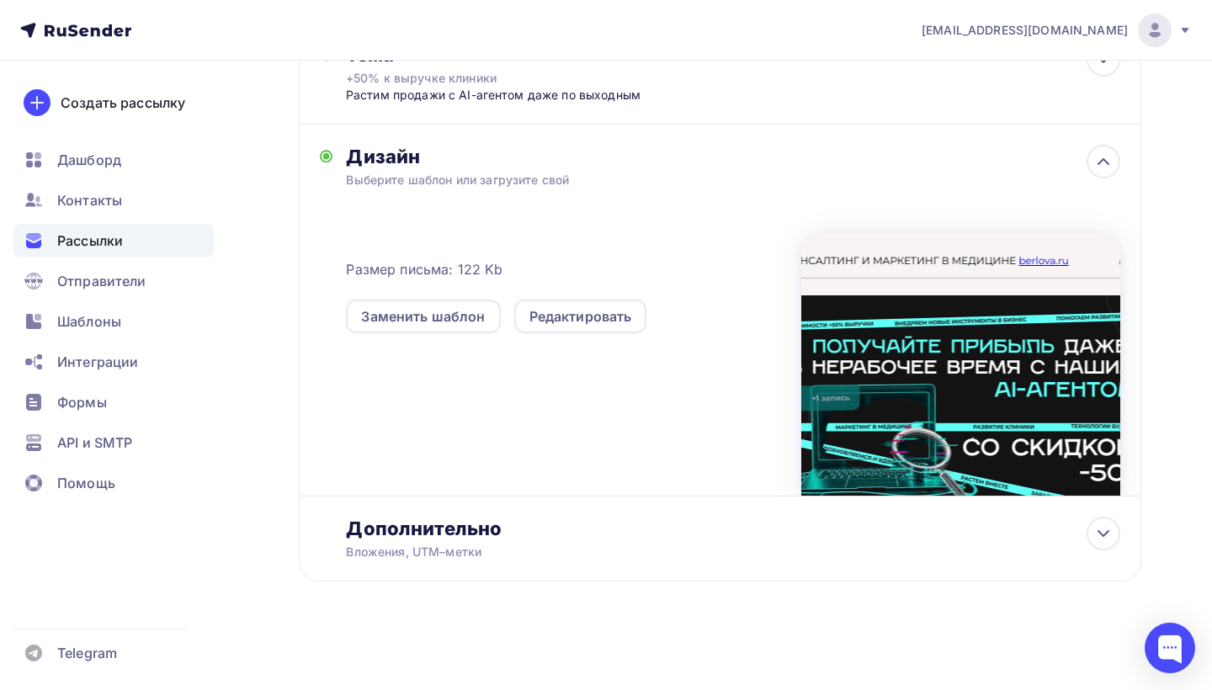
scroll to position [305, 0]
click at [582, 311] on div "Редактировать" at bounding box center [581, 316] width 103 height 20
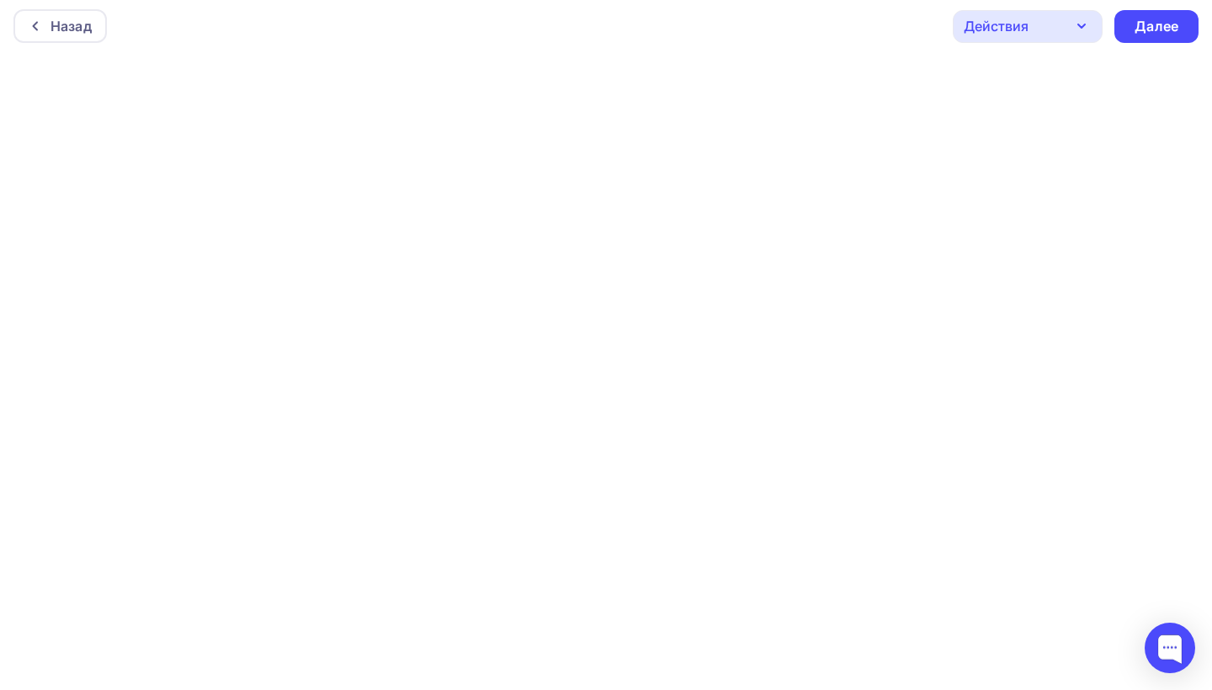
scroll to position [4, 0]
click at [1142, 19] on div "Далее" at bounding box center [1157, 26] width 44 height 19
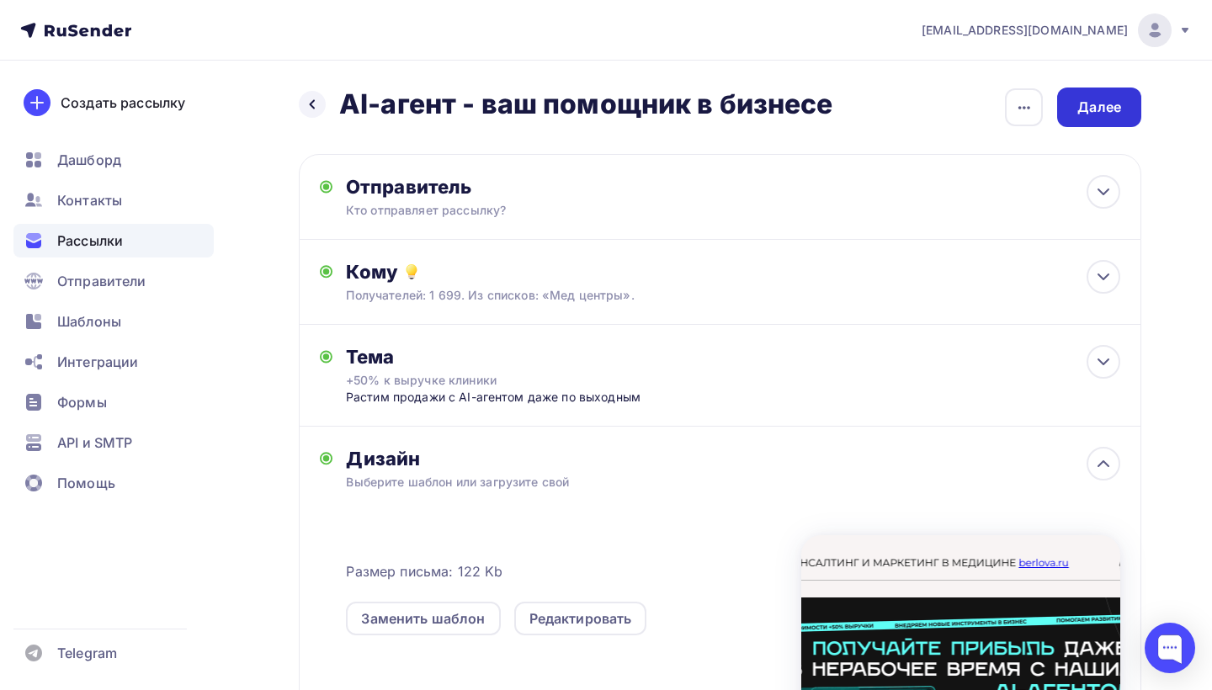
click at [1108, 112] on div "Далее" at bounding box center [1100, 107] width 44 height 19
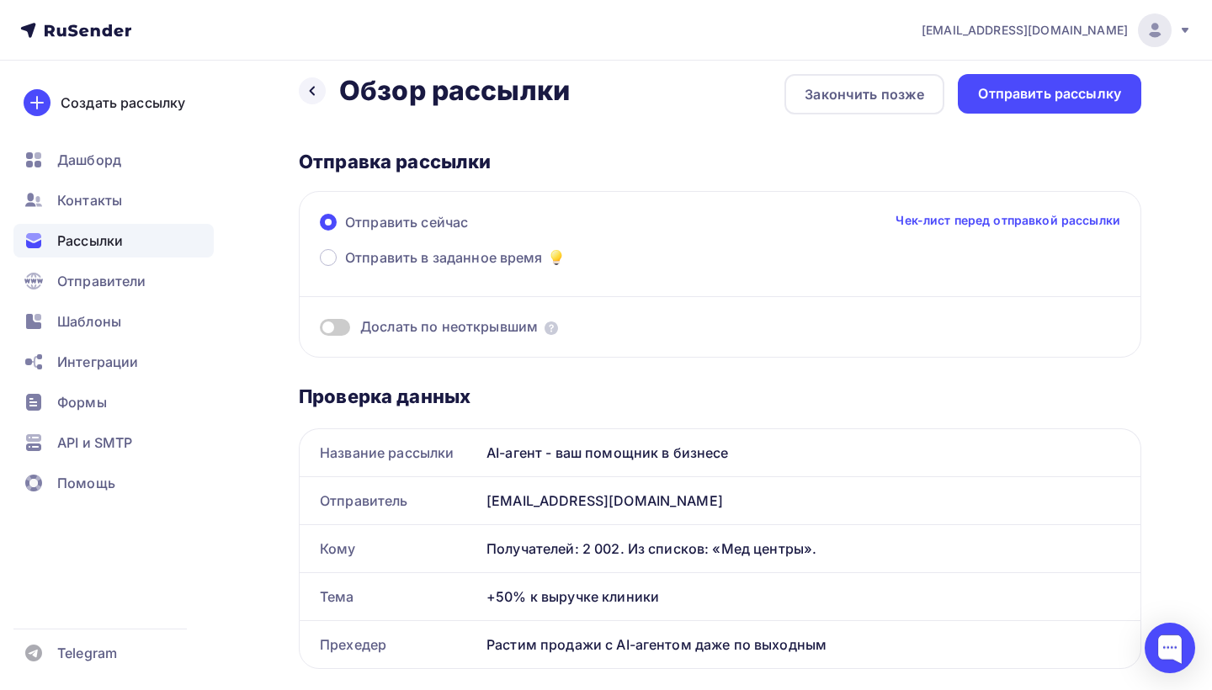
scroll to position [14, 0]
click at [337, 327] on span at bounding box center [335, 326] width 30 height 17
click at [320, 329] on input "checkbox" at bounding box center [320, 329] width 0 height 0
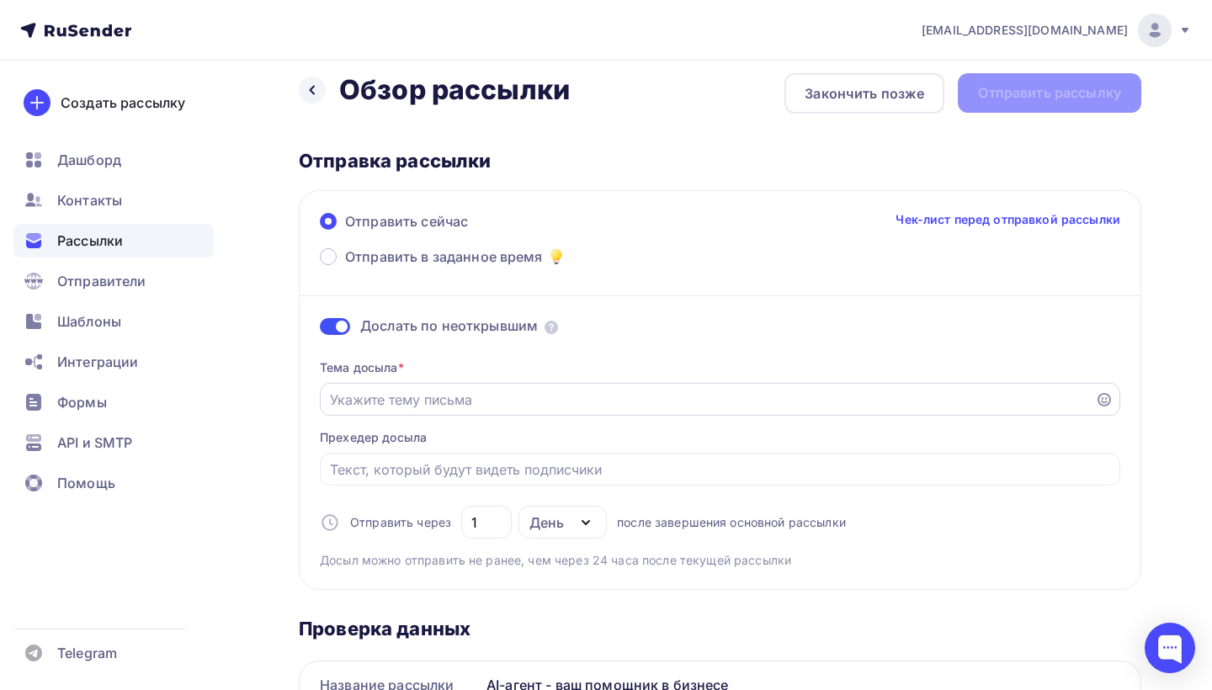
click at [416, 401] on input "Отправить в заданное время" at bounding box center [708, 400] width 756 height 20
click at [328, 259] on span at bounding box center [328, 256] width 17 height 17
click at [345, 267] on input "Отправить в заданное время" at bounding box center [345, 267] width 0 height 0
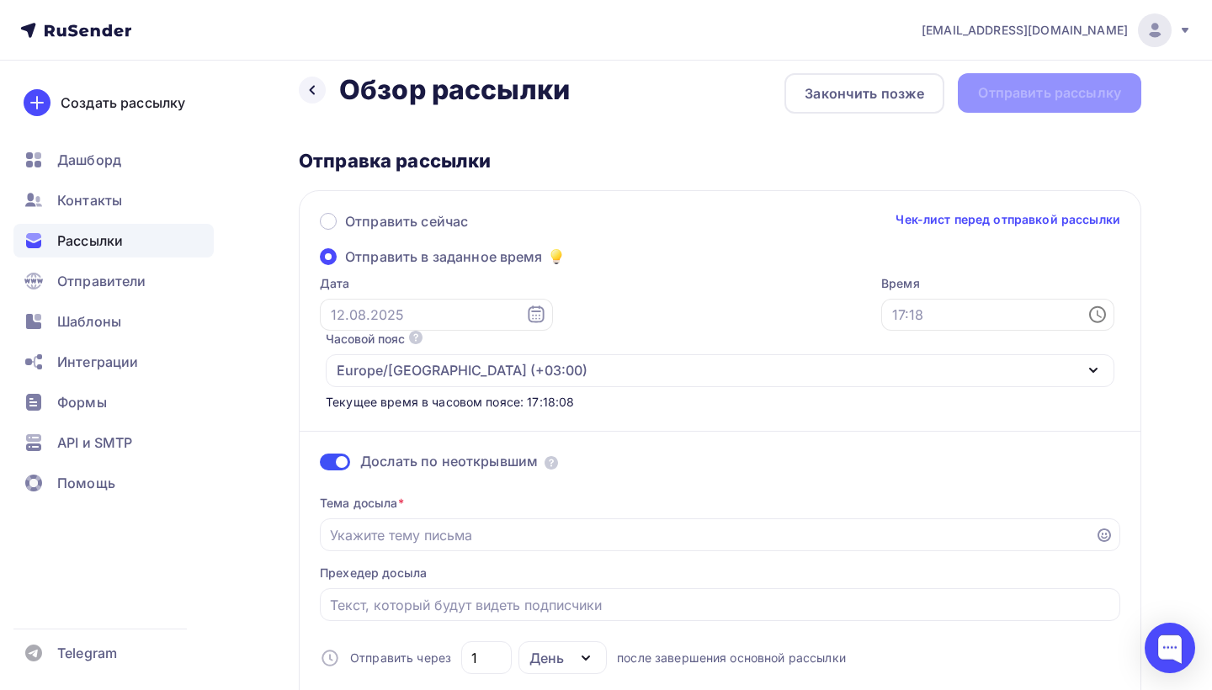
click at [1088, 315] on icon at bounding box center [1098, 315] width 20 height 20
click at [644, 431] on li "17" at bounding box center [637, 427] width 74 height 27
click at [741, 351] on li "30" at bounding box center [732, 346] width 74 height 27
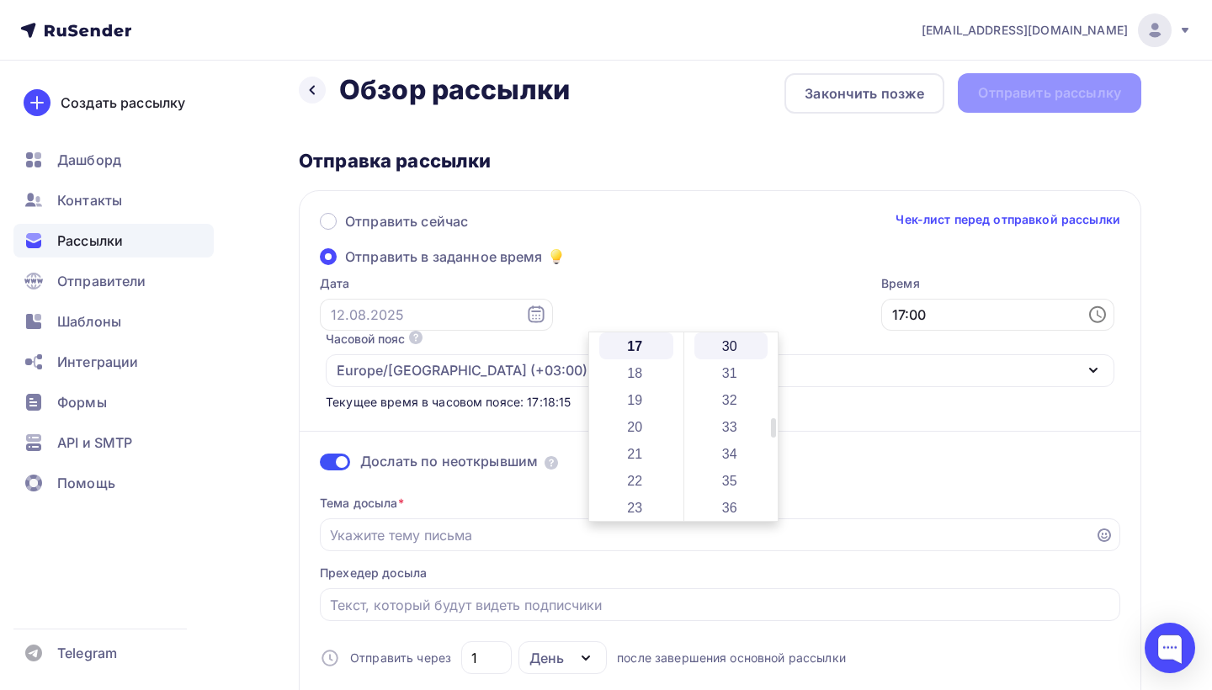
type input "17:30"
click at [882, 277] on label "Время" at bounding box center [998, 283] width 233 height 17
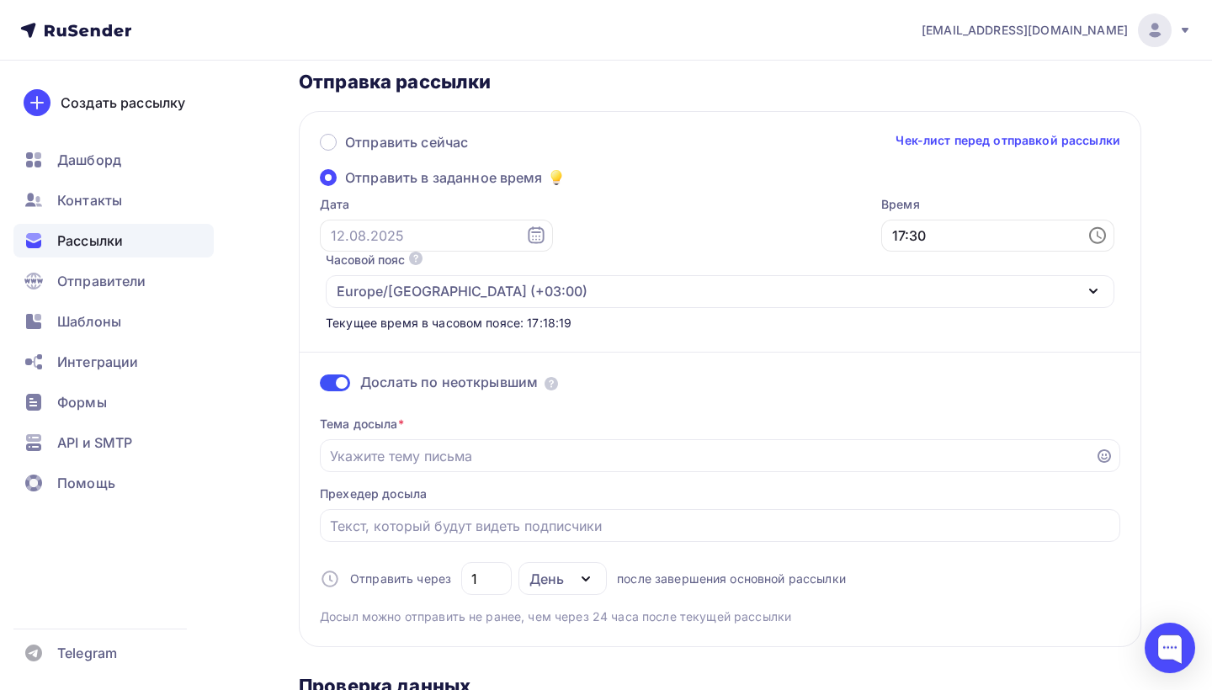
scroll to position [151, 0]
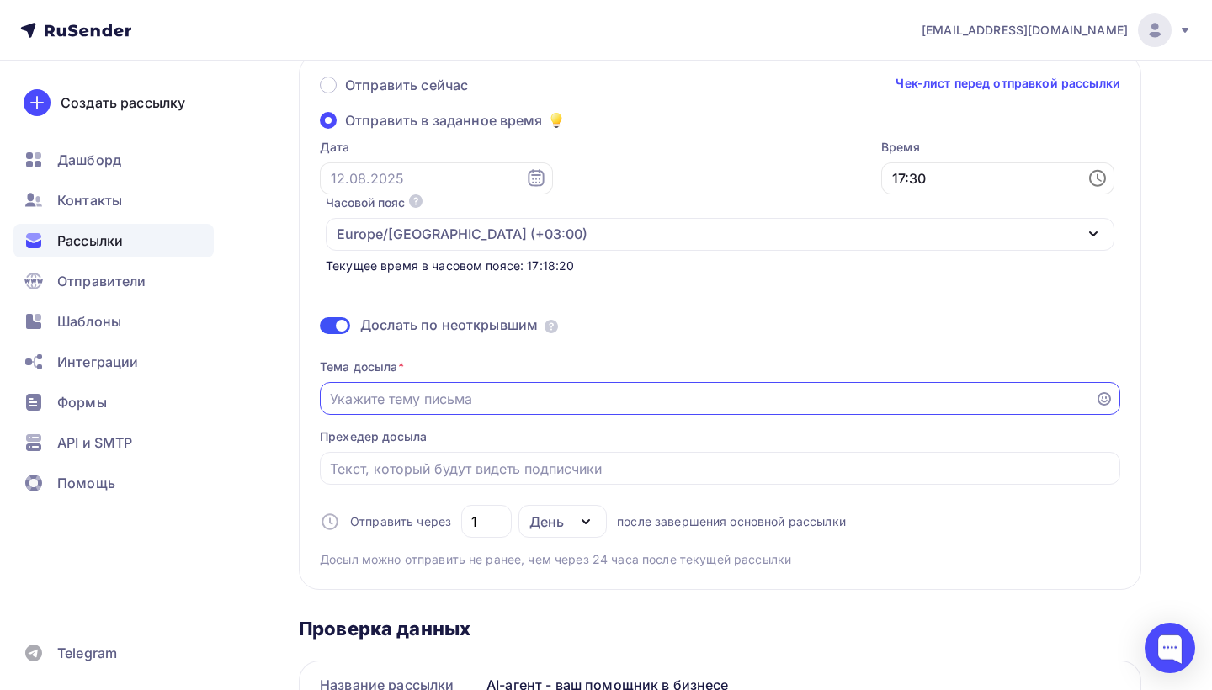
click at [475, 389] on input "Отправить в заданное время" at bounding box center [708, 399] width 756 height 20
type input "Способ получить в"
drag, startPoint x: 475, startPoint y: 346, endPoint x: 325, endPoint y: 338, distance: 150.1
click at [326, 382] on div "Способ получить в" at bounding box center [720, 398] width 801 height 33
paste input "ЗАРАБОТОК Х2, ЗАТРАТЫ – ТЕ ЖЕ"
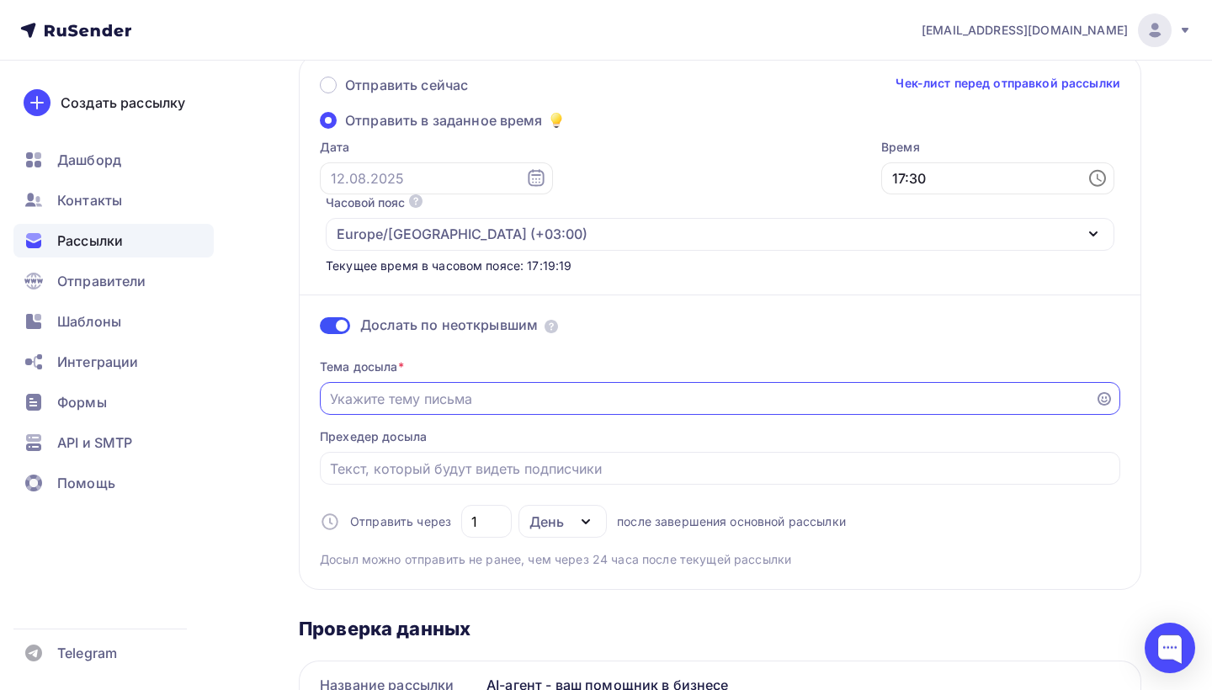
type input "ЗАРАБОТОК Х2, ЗАТРАТЫ – ТЕ ЖЕ"
drag, startPoint x: 586, startPoint y: 348, endPoint x: 300, endPoint y: 335, distance: 286.6
click at [300, 336] on div "Отправить сейчас Чек-лист перед отправкой рассылки Отправить в заданное время Д…" at bounding box center [720, 322] width 843 height 536
type input "Х"
paste input "ЗАРАБОТОК Х2, ЗАТРАТЫ – ТЕ ЖЕ"
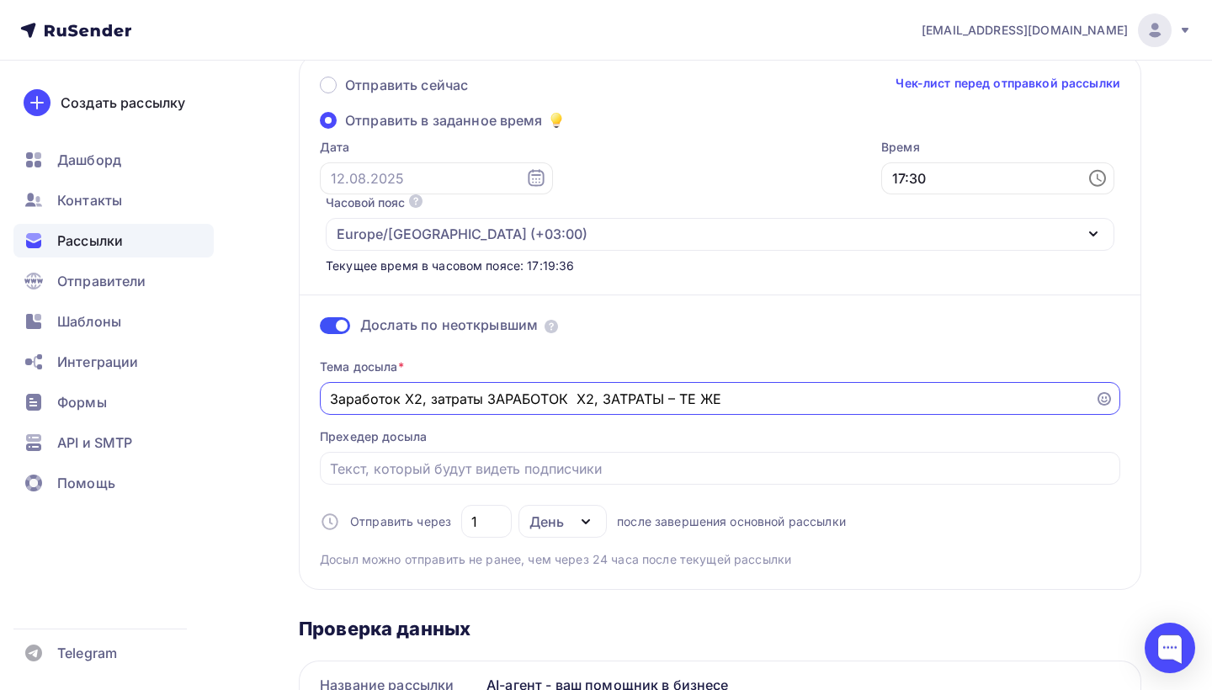
drag, startPoint x: 658, startPoint y: 346, endPoint x: 484, endPoint y: 343, distance: 174.3
click at [484, 389] on input "Заработок Х2, затраты ЗАРАБОТОК Х2, ЗАТРАТЫ – ТЕ ЖЕ" at bounding box center [708, 399] width 756 height 20
drag, startPoint x: 547, startPoint y: 349, endPoint x: 499, endPoint y: 342, distance: 48.6
click at [499, 389] on input "Заработок Х2, затраты – ТЕ ЖЕ" at bounding box center [708, 399] width 756 height 20
type input "Заработок Х2, затраты – те же"
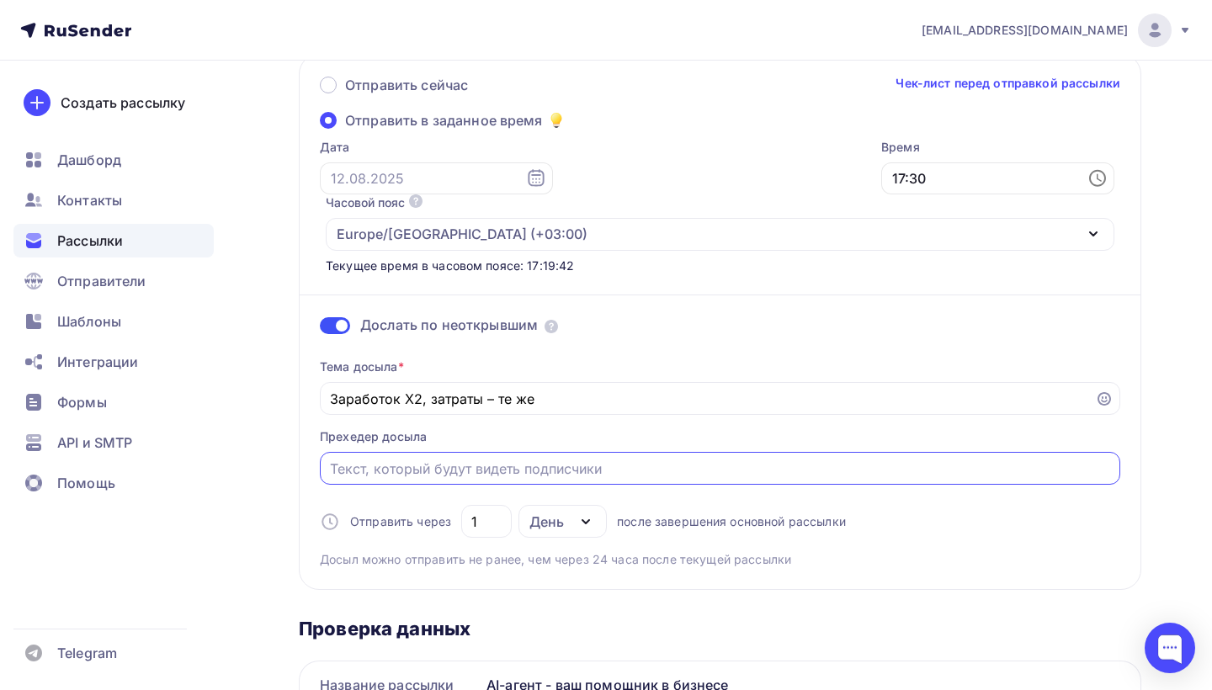
click at [476, 459] on input "Отправить в заданное время" at bounding box center [720, 469] width 781 height 20
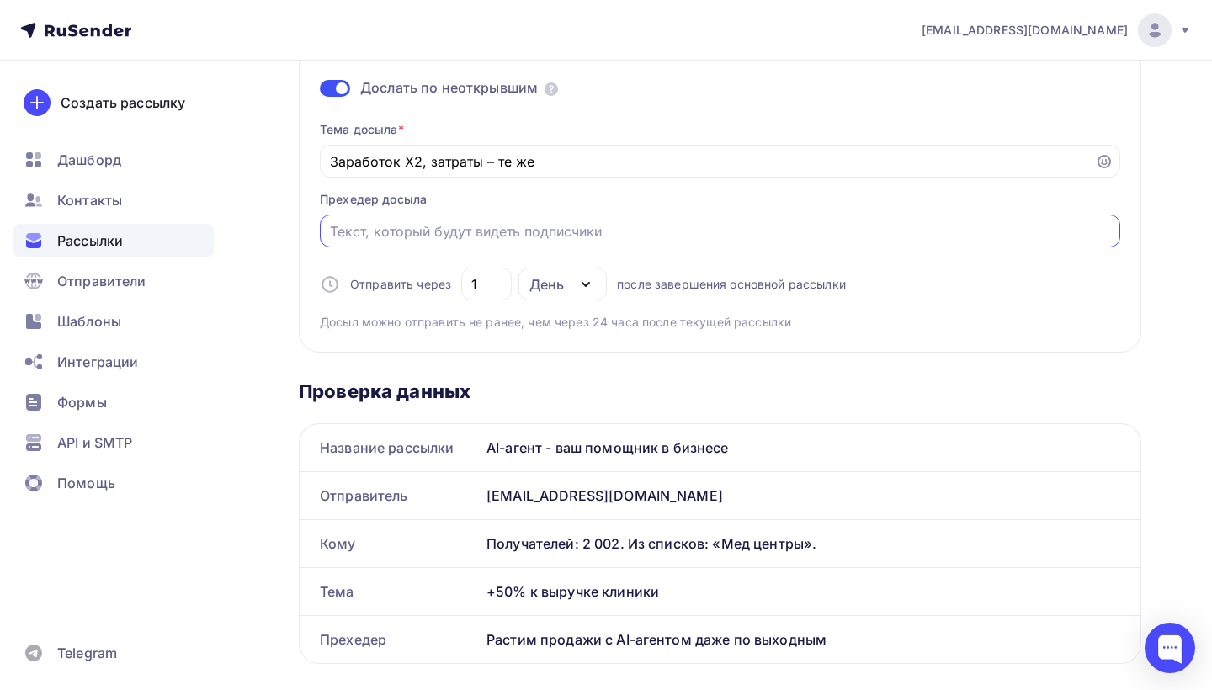
scroll to position [244, 0]
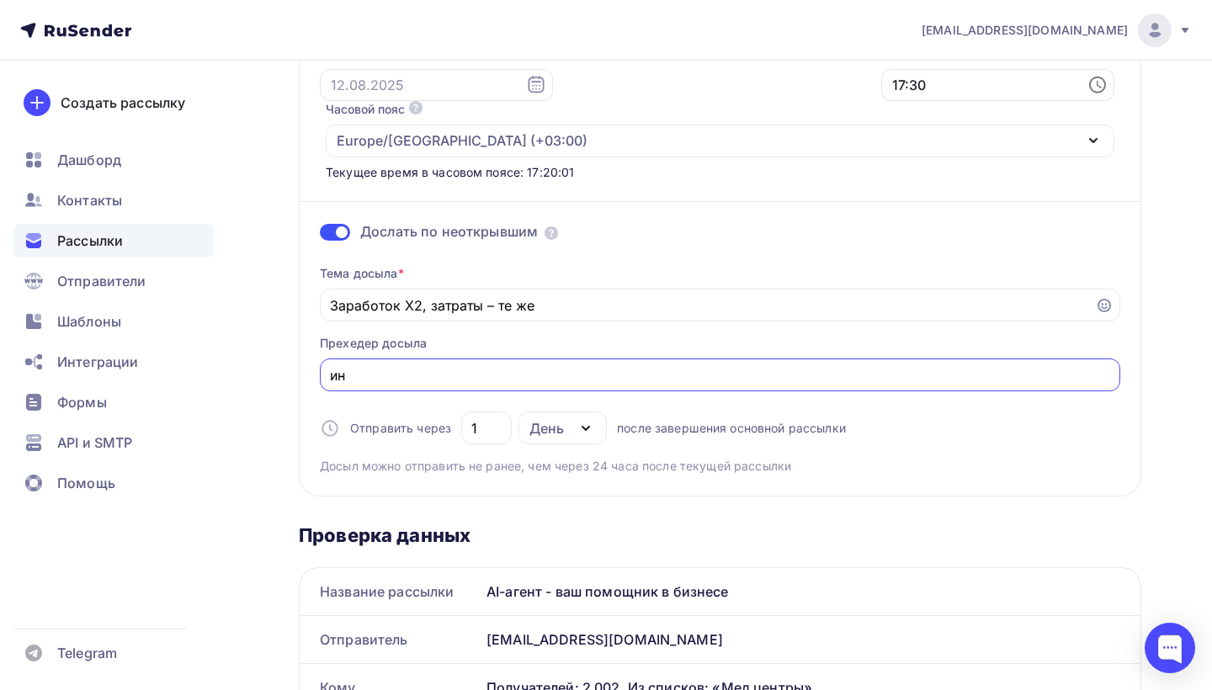
type input "и"
click at [339, 365] on input "Инструмент для роста бизнеса" at bounding box center [720, 375] width 781 height 20
click at [610, 365] on input "AI-инструмент для роста бизнеса" at bounding box center [720, 375] width 781 height 20
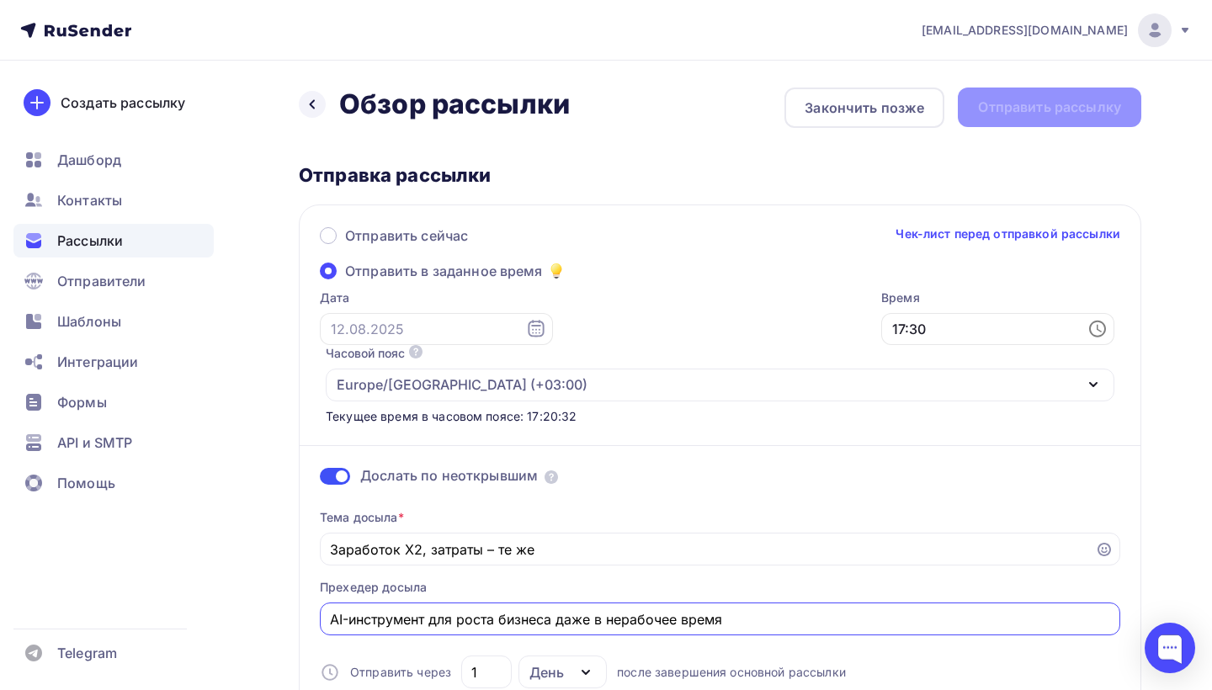
scroll to position [0, 0]
type input "AI-инструмент для роста бизнеса даже в нерабочее время"
click at [1031, 171] on div "Отправка рассылки" at bounding box center [720, 175] width 843 height 24
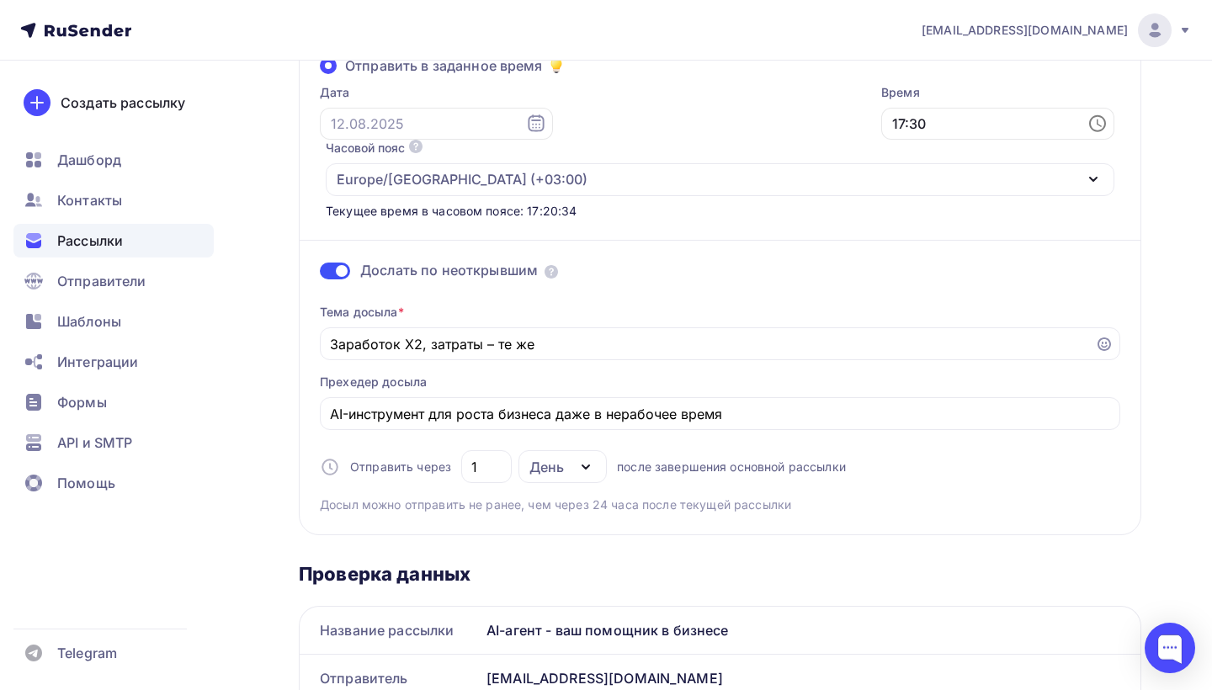
click at [546, 457] on div "День" at bounding box center [547, 467] width 35 height 20
click at [553, 507] on div "День" at bounding box center [556, 517] width 35 height 20
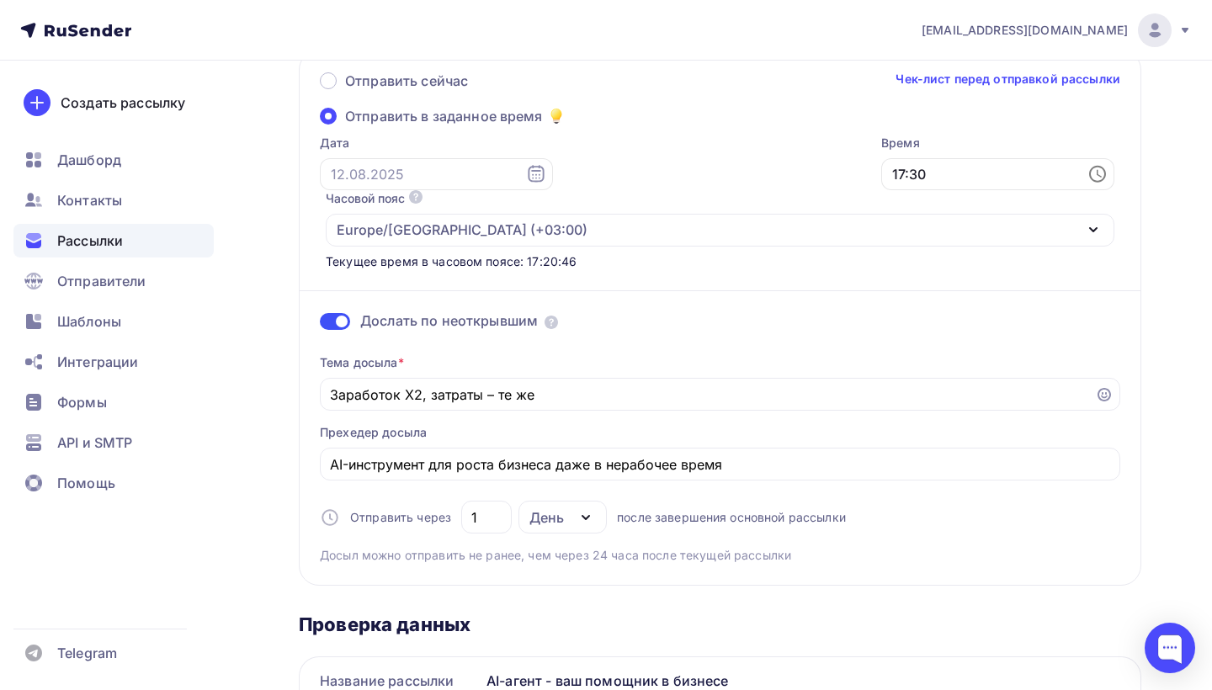
scroll to position [154, 0]
click at [451, 177] on input "text" at bounding box center [436, 175] width 233 height 32
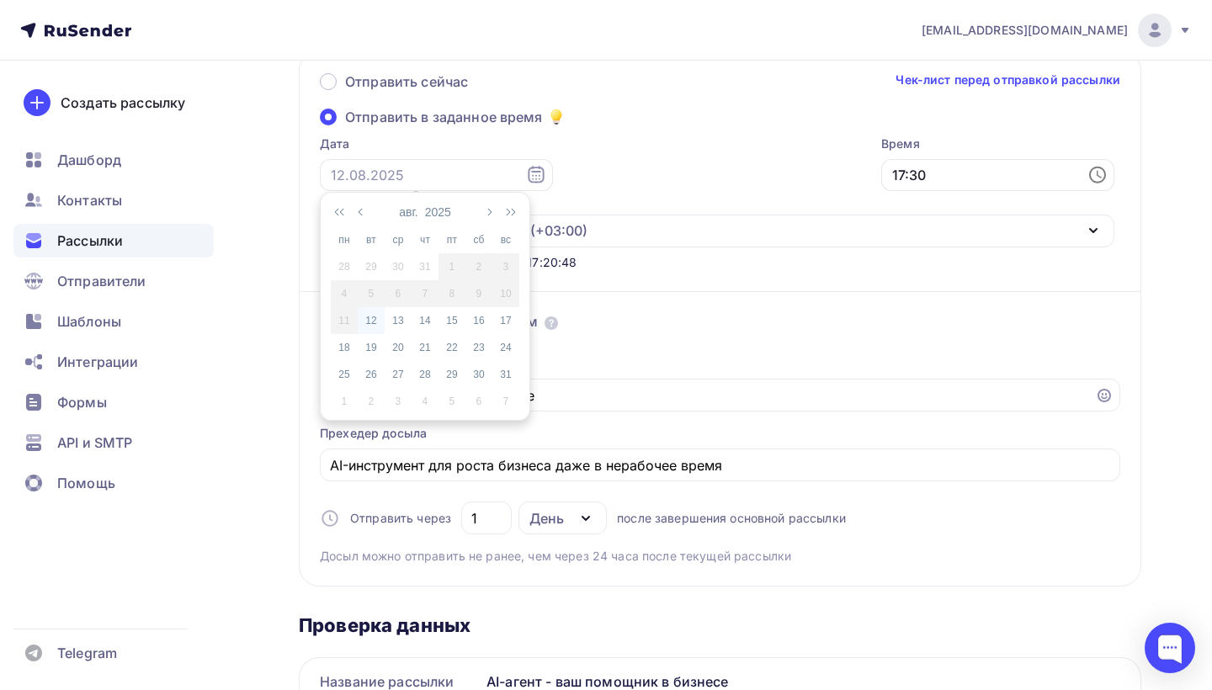
click at [371, 326] on div "12" at bounding box center [371, 320] width 27 height 15
type input "12.08.2025"
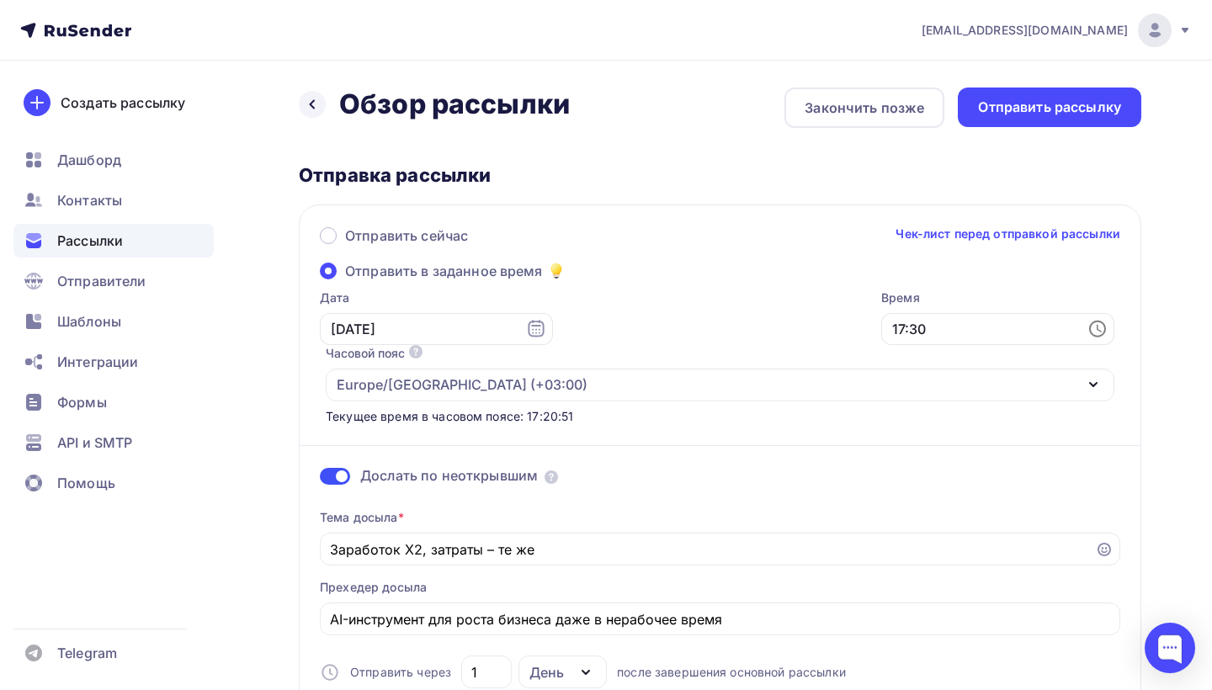
scroll to position [0, 0]
click at [1062, 115] on div "Отправить рассылку" at bounding box center [1049, 107] width 143 height 19
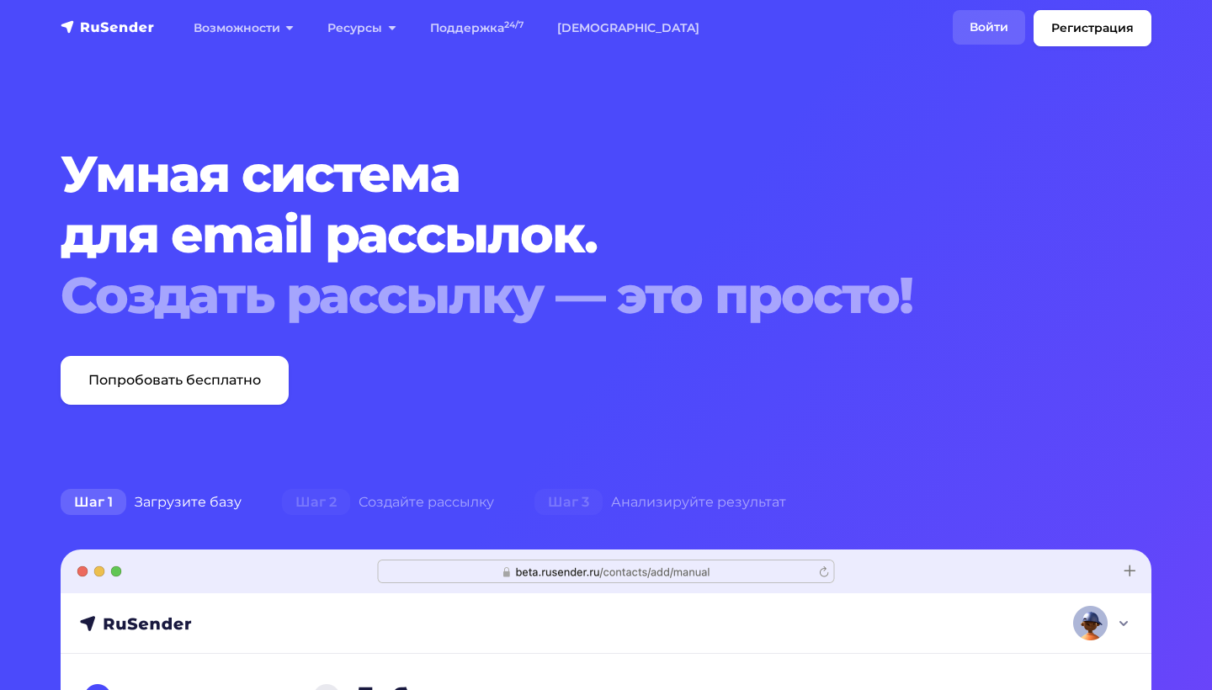
click at [999, 23] on link "Войти" at bounding box center [989, 27] width 72 height 35
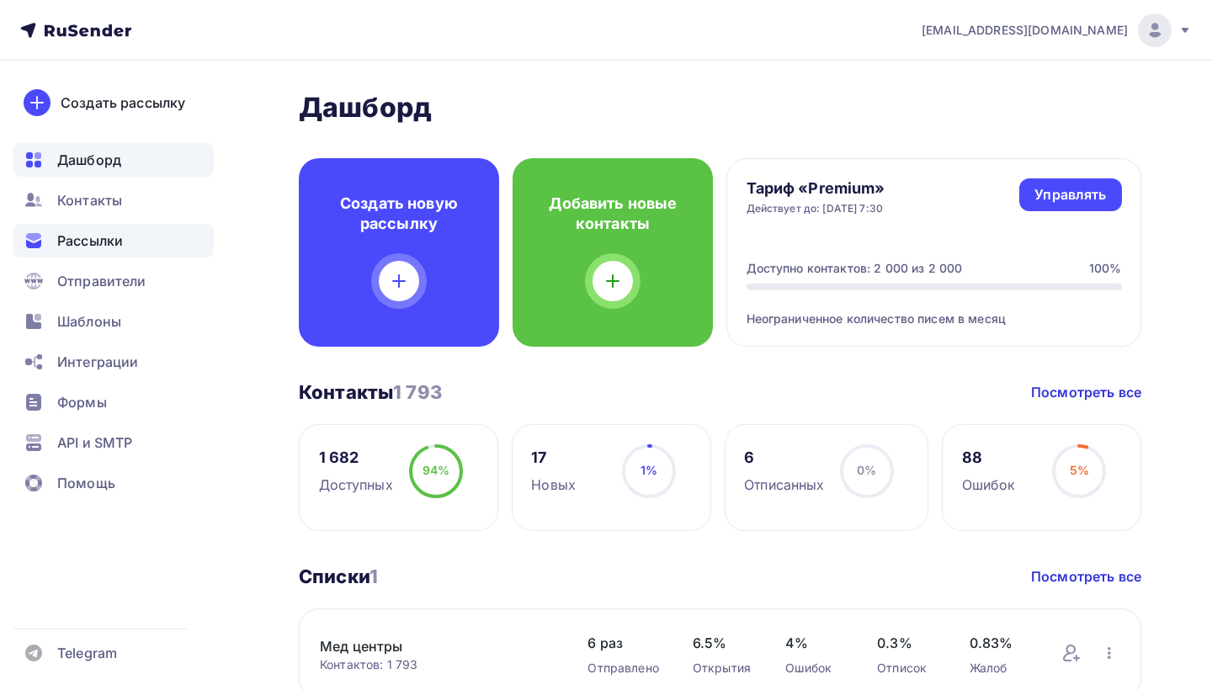
click at [109, 233] on span "Рассылки" at bounding box center [90, 241] width 66 height 20
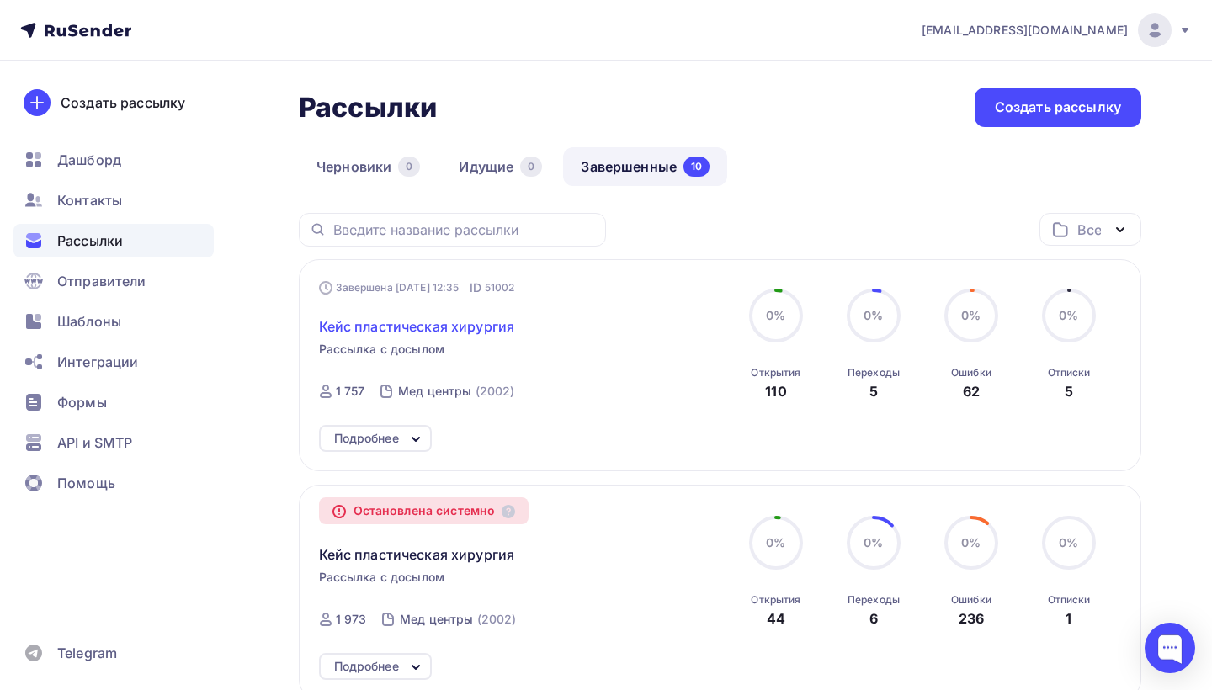
click at [424, 336] on span "Кейс пластическая хирургия" at bounding box center [417, 327] width 196 height 20
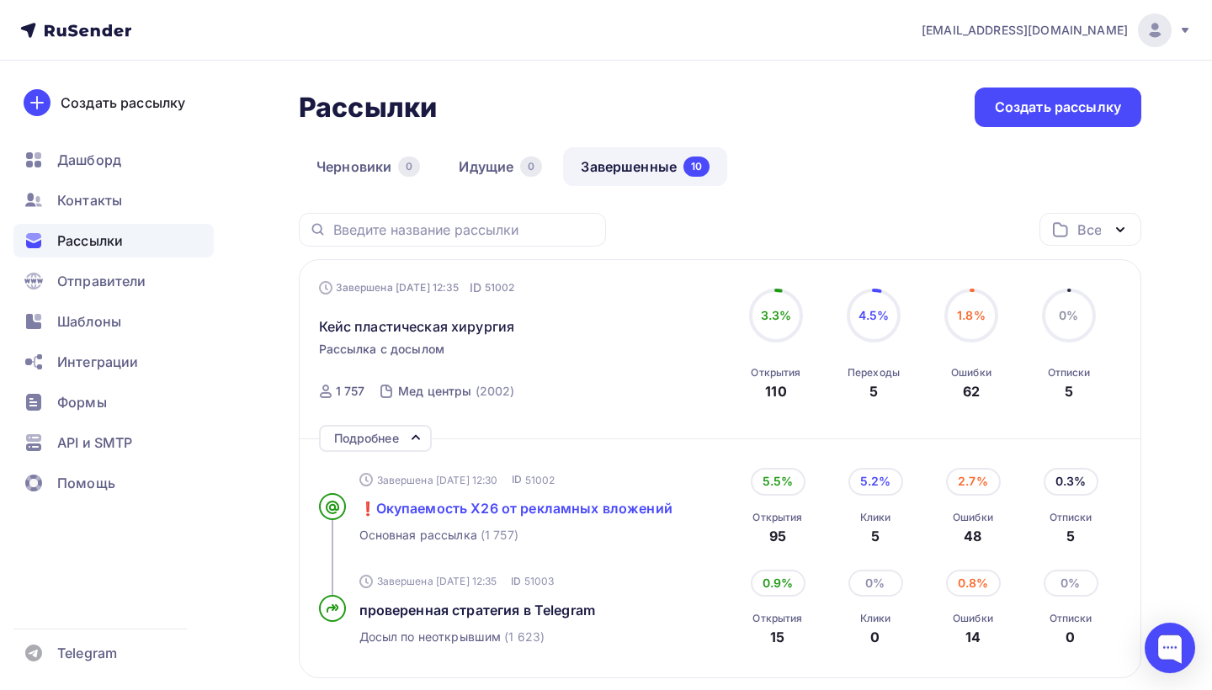
click at [432, 517] on span "❗Окупаемость Х26 от рекламных вложений" at bounding box center [516, 508] width 313 height 17
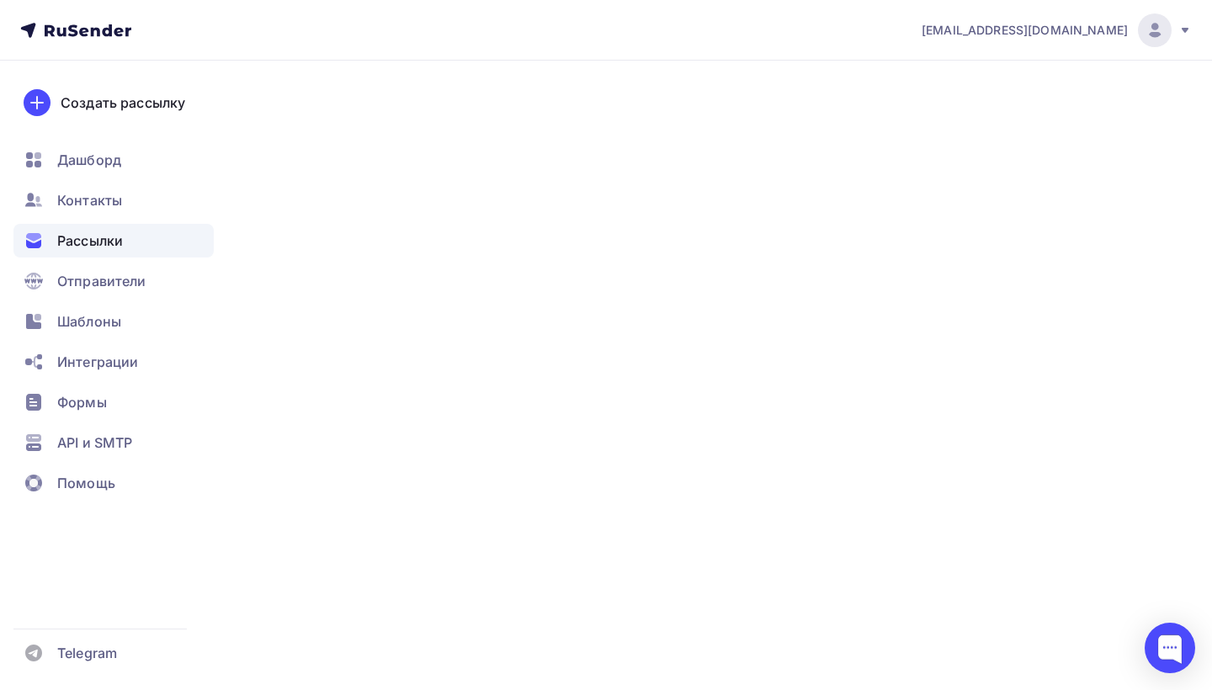
click at [325, 504] on div at bounding box center [332, 506] width 27 height 27
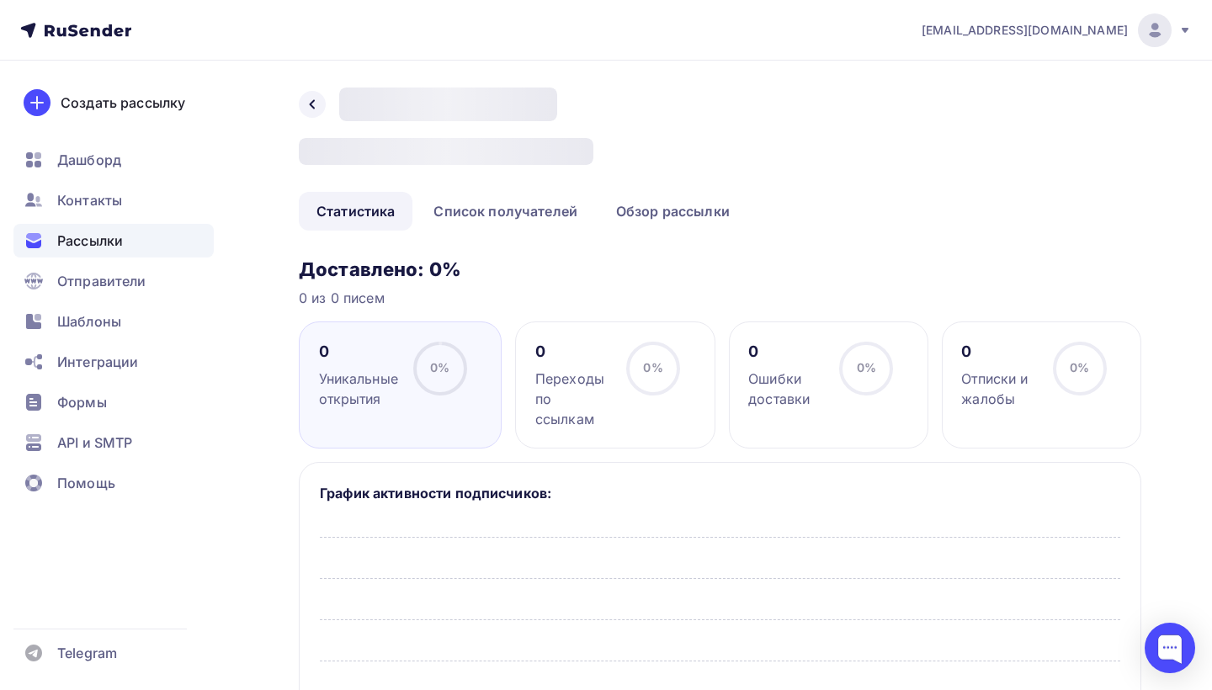
scroll to position [65, 0]
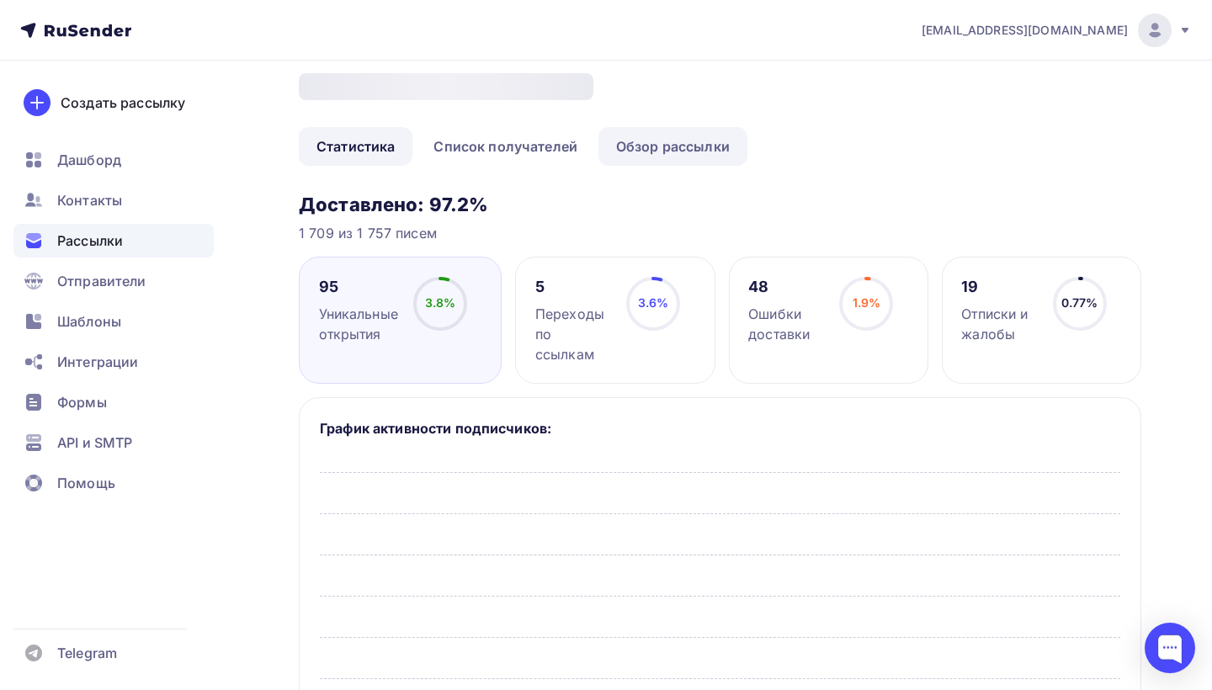
click at [645, 147] on link "Обзор рассылки" at bounding box center [673, 146] width 149 height 39
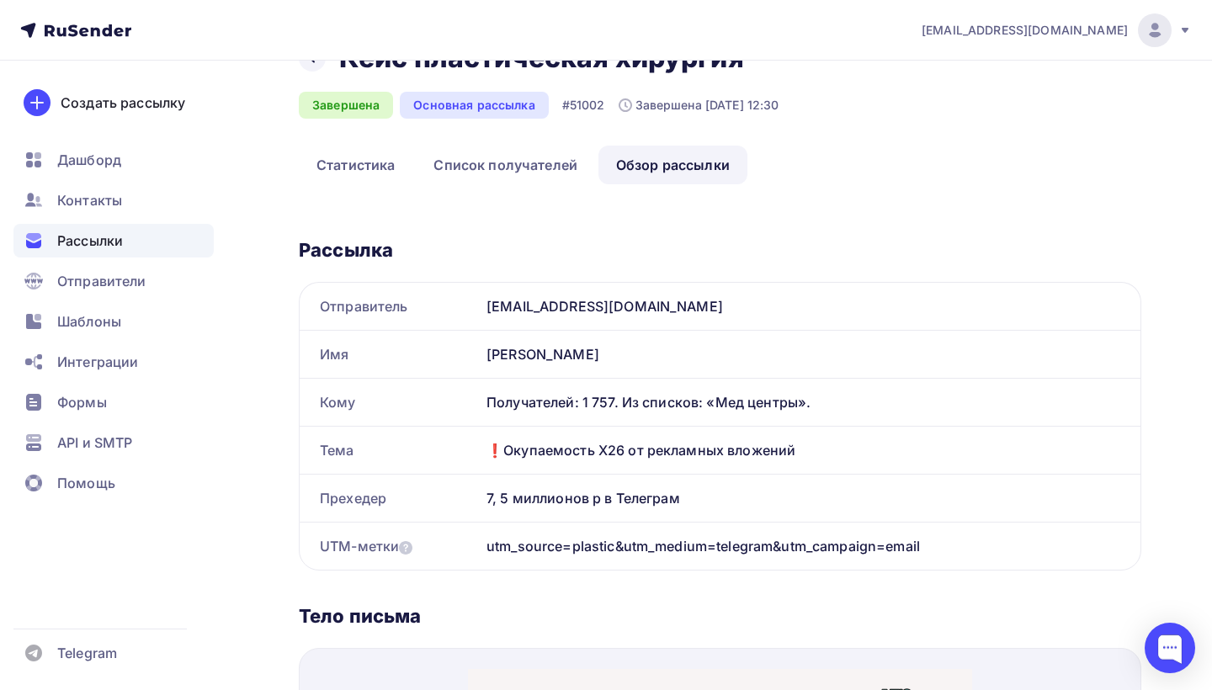
scroll to position [65, 0]
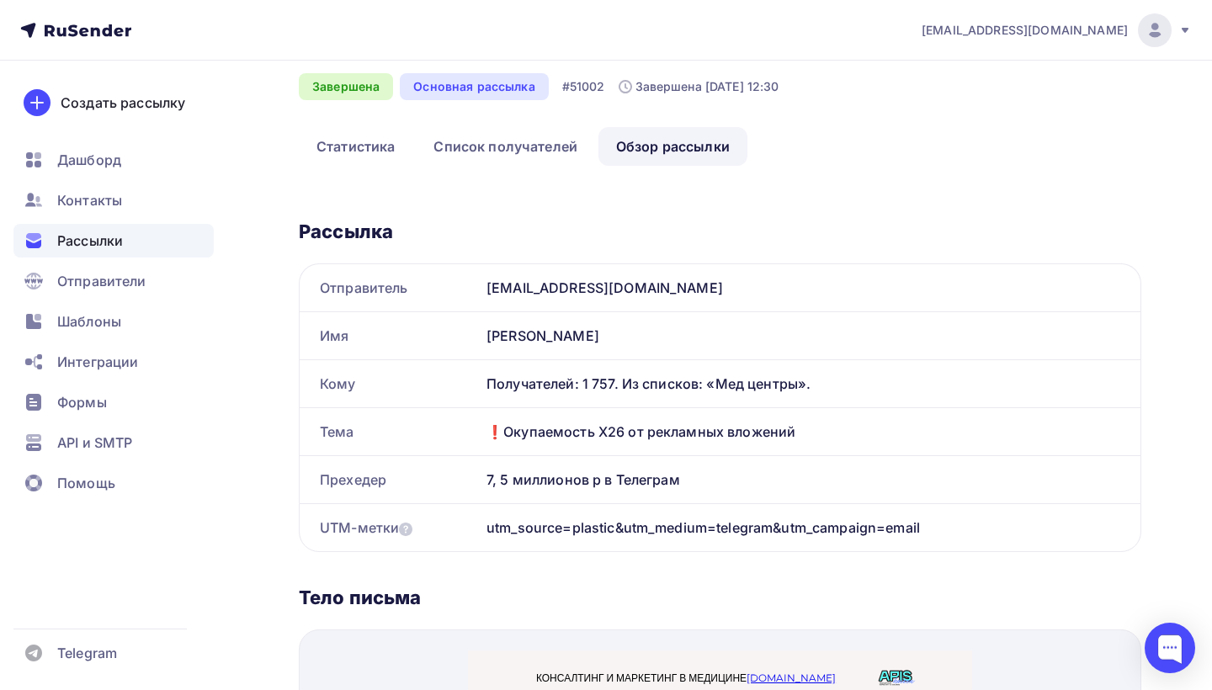
drag, startPoint x: 478, startPoint y: 436, endPoint x: 808, endPoint y: 441, distance: 330.1
click at [808, 441] on div "Тема ❗Окупаемость Х26 от рекламных вложений" at bounding box center [720, 432] width 843 height 48
copy div "Тема ❗Окупаемость Х26 от рекламных вложений"
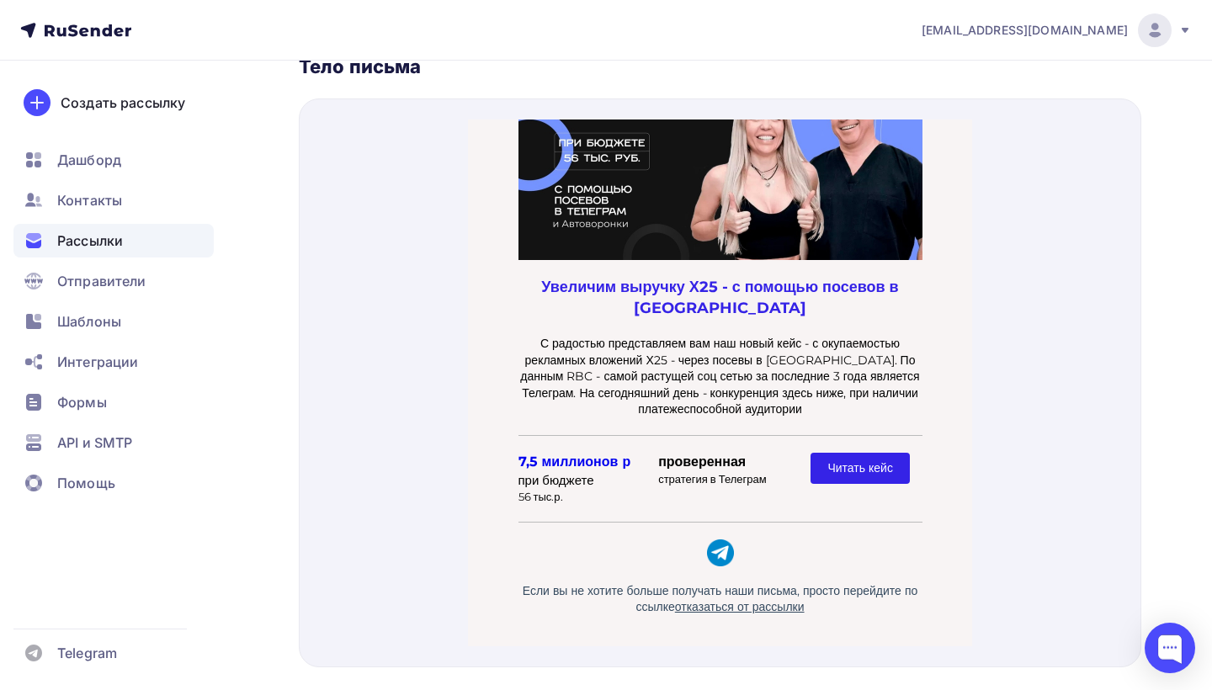
scroll to position [148, 0]
click at [742, 586] on link "отказаться от рассылки" at bounding box center [739, 587] width 130 height 15
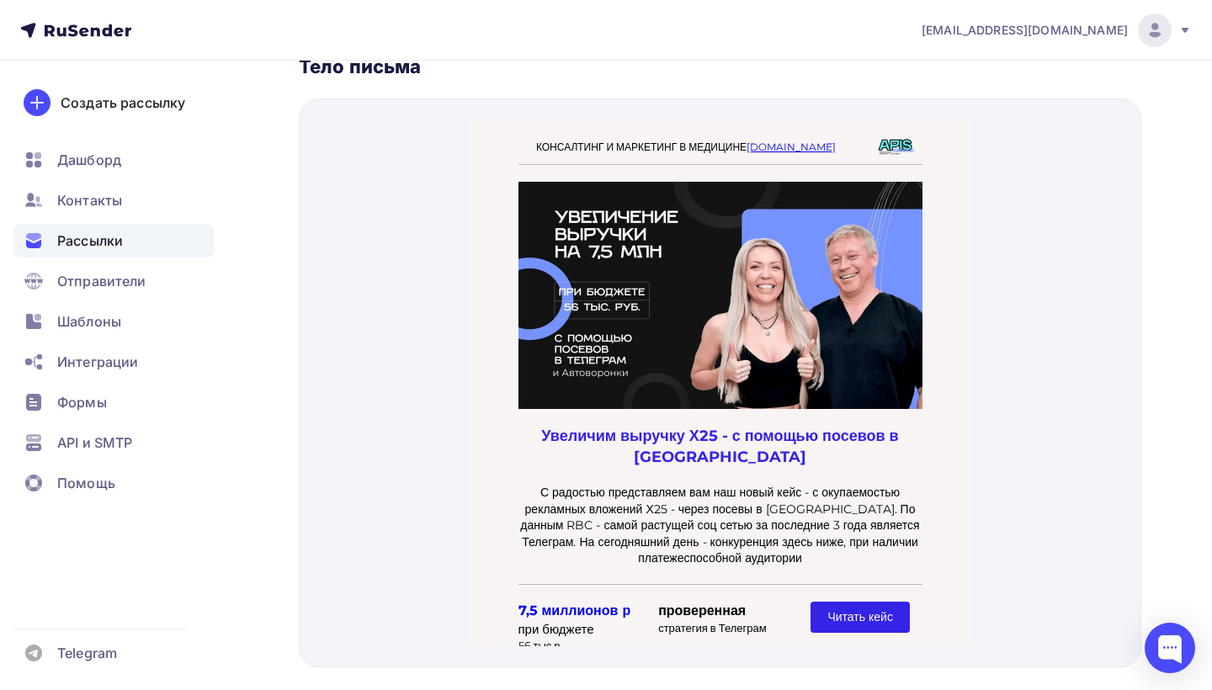
scroll to position [0, 0]
click at [70, 242] on span "Рассылки" at bounding box center [90, 241] width 66 height 20
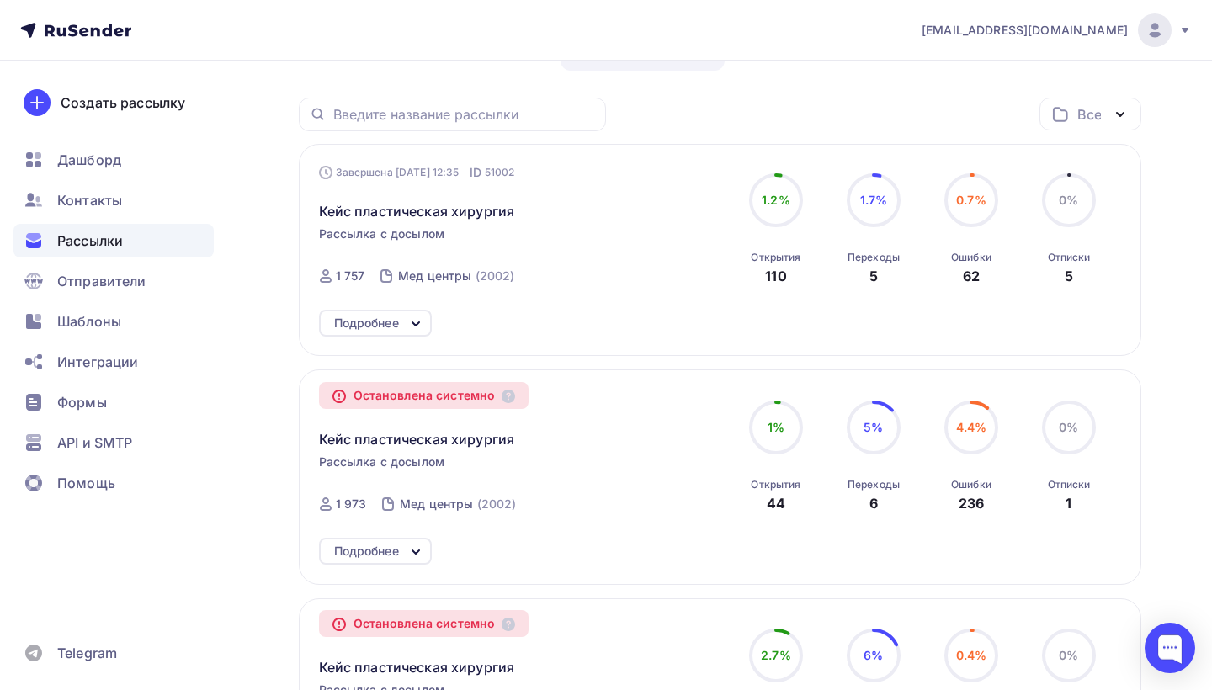
scroll to position [164, 0]
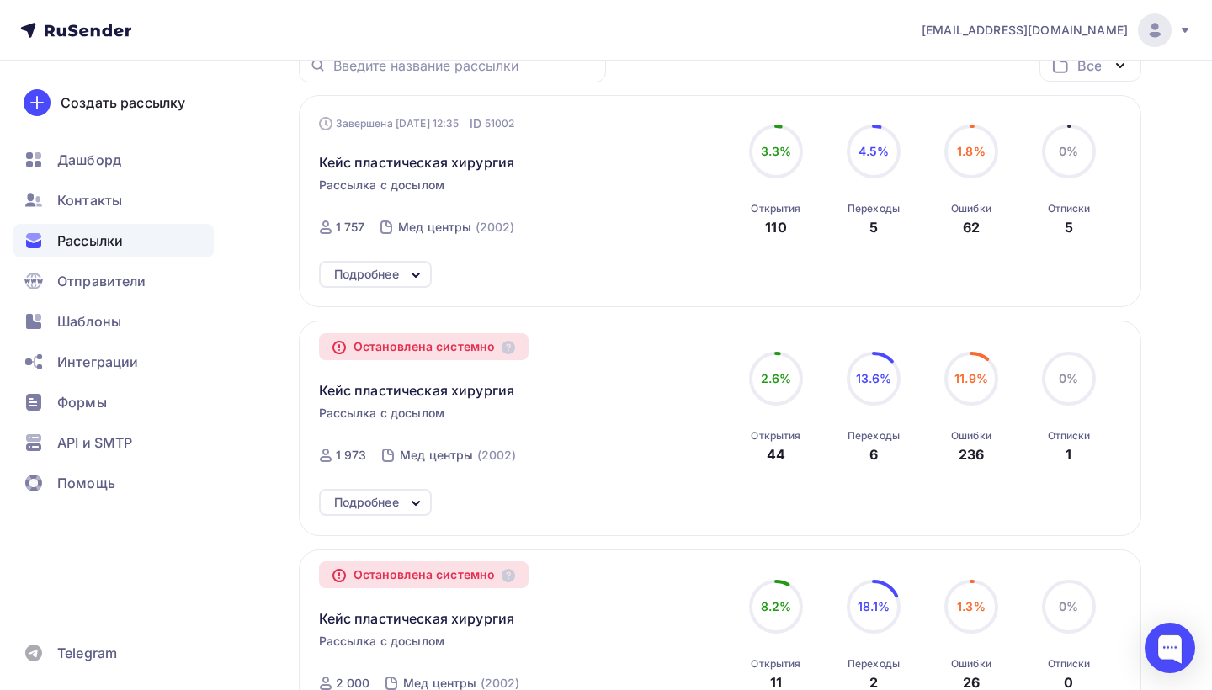
click at [419, 269] on icon at bounding box center [416, 275] width 20 height 20
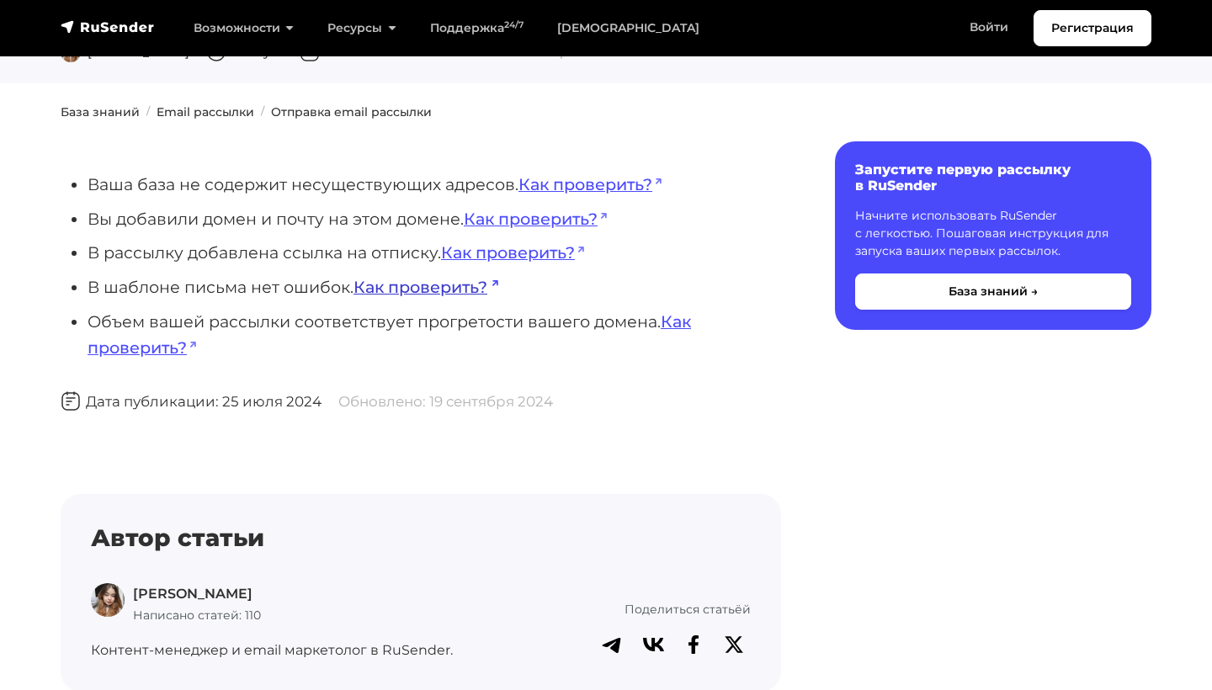
scroll to position [125, 0]
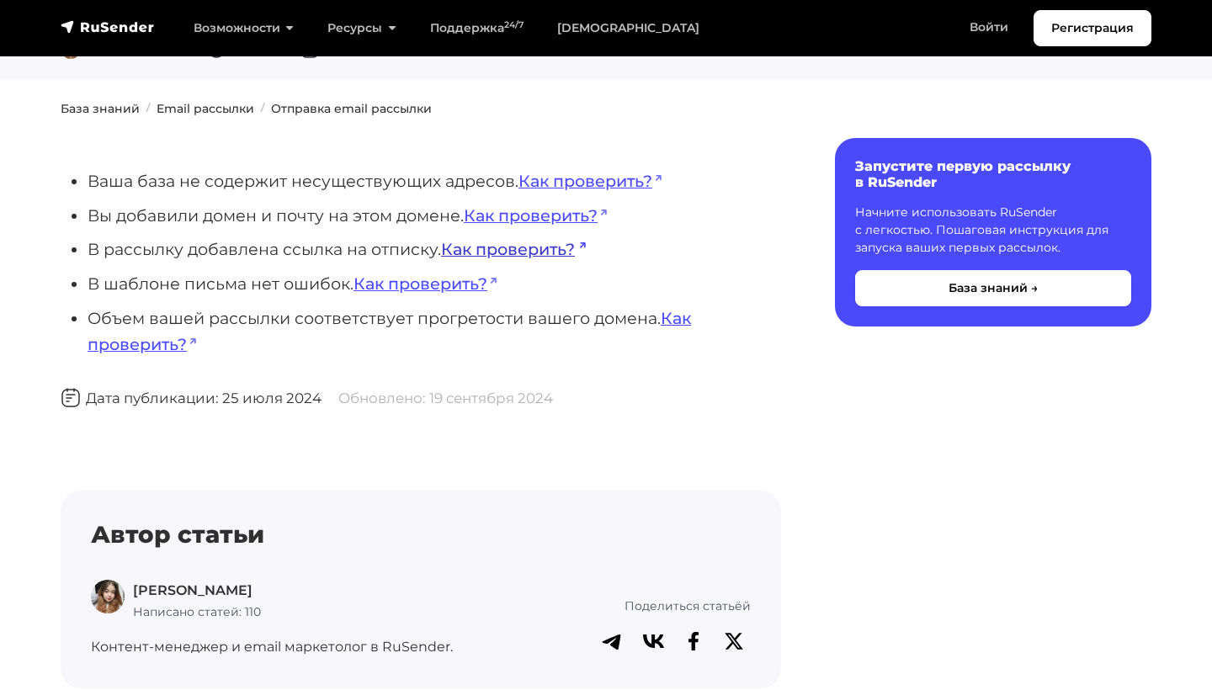
click at [527, 249] on link "Как проверить?" at bounding box center [513, 249] width 145 height 20
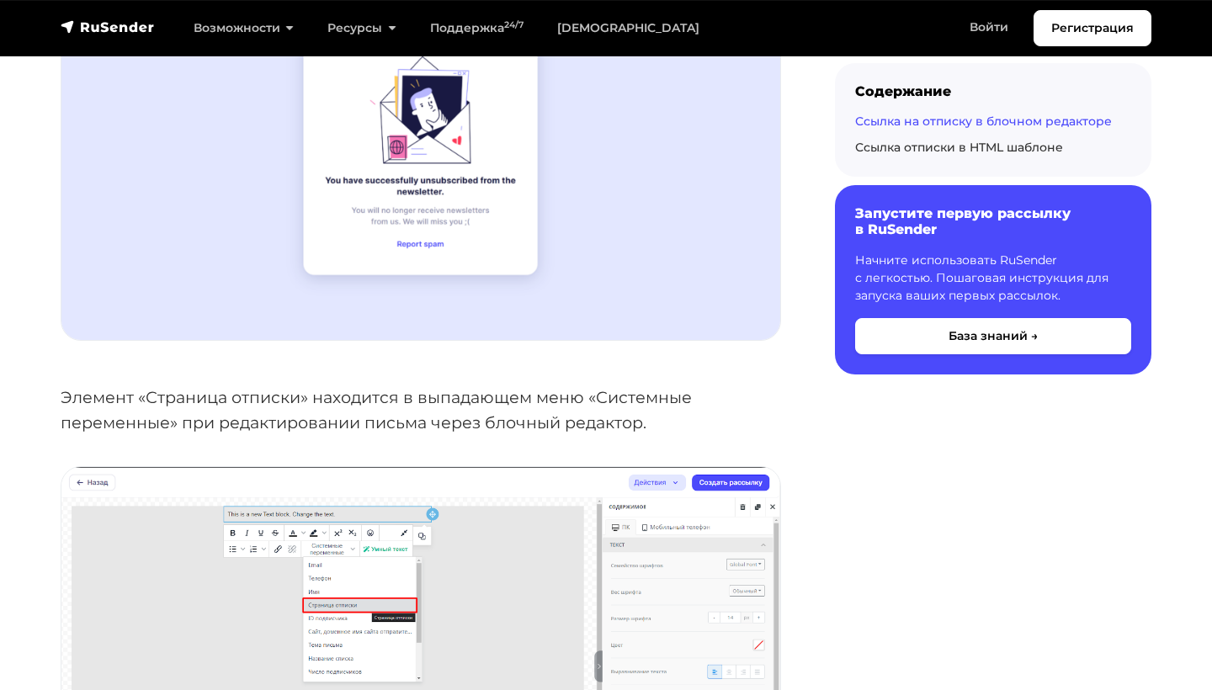
scroll to position [1350, 0]
